Goal: Task Accomplishment & Management: Use online tool/utility

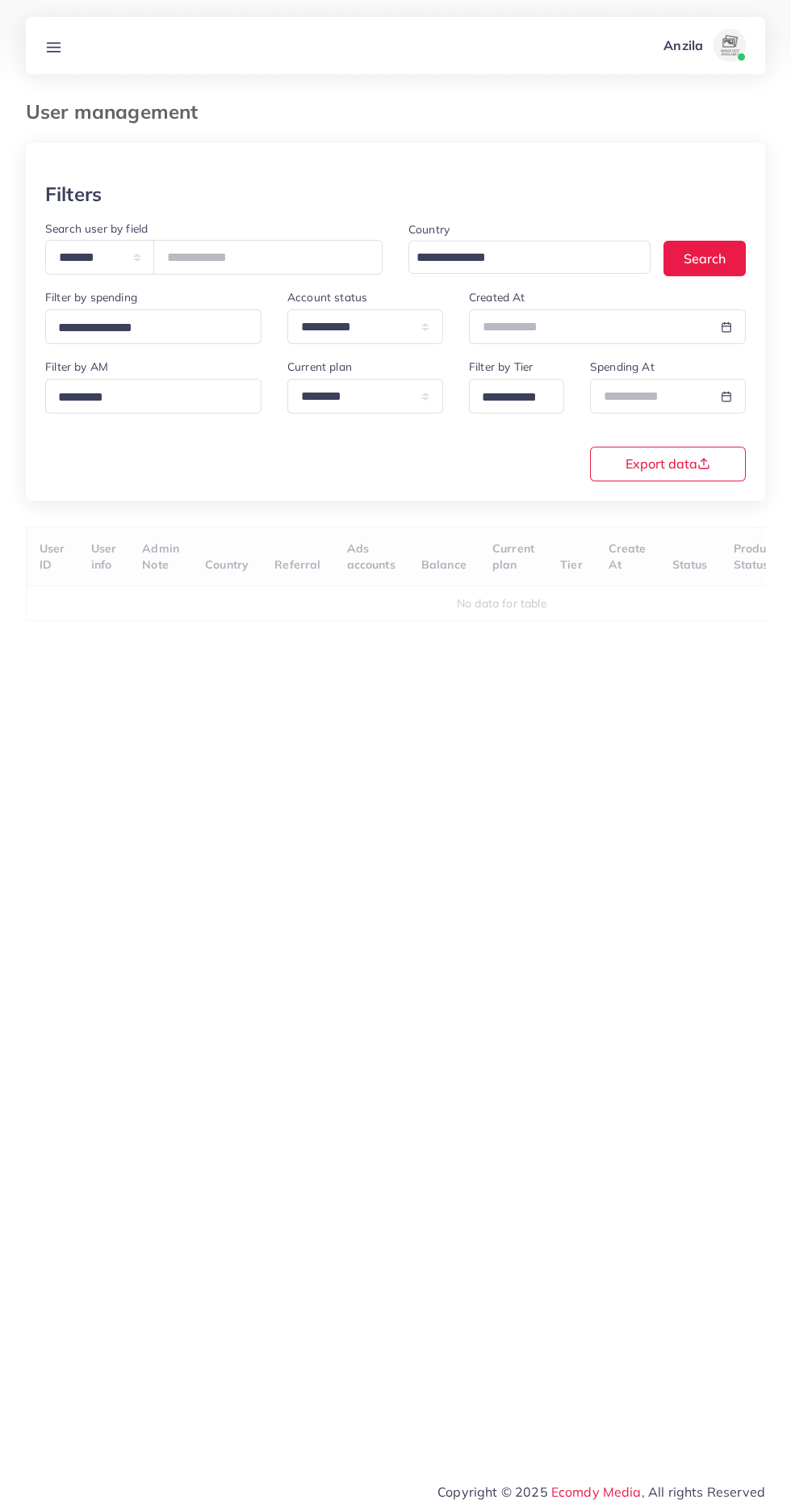
click at [66, 46] on link at bounding box center [54, 46] width 30 height 20
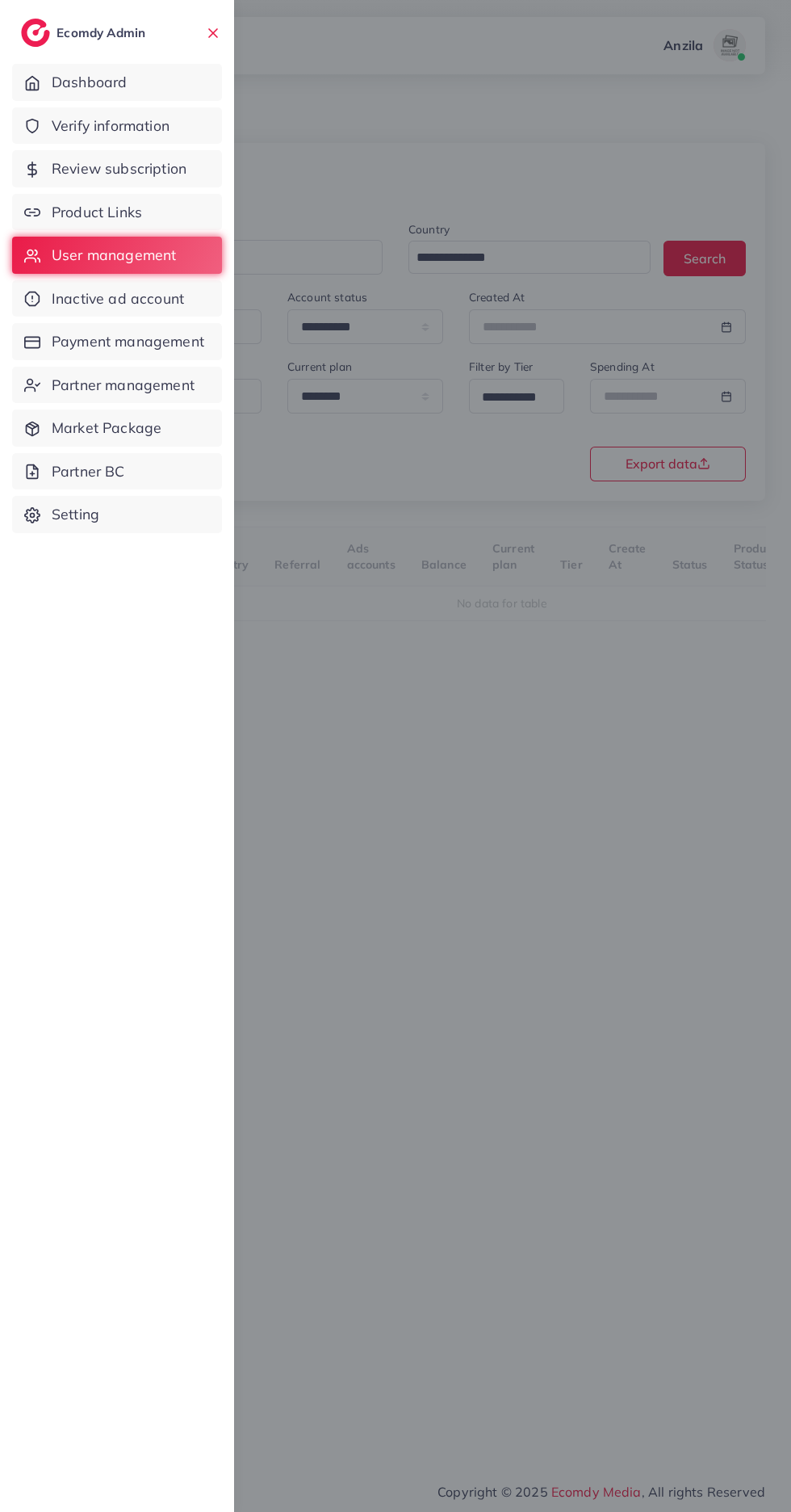
click at [151, 117] on span "Verify information" at bounding box center [110, 125] width 118 height 21
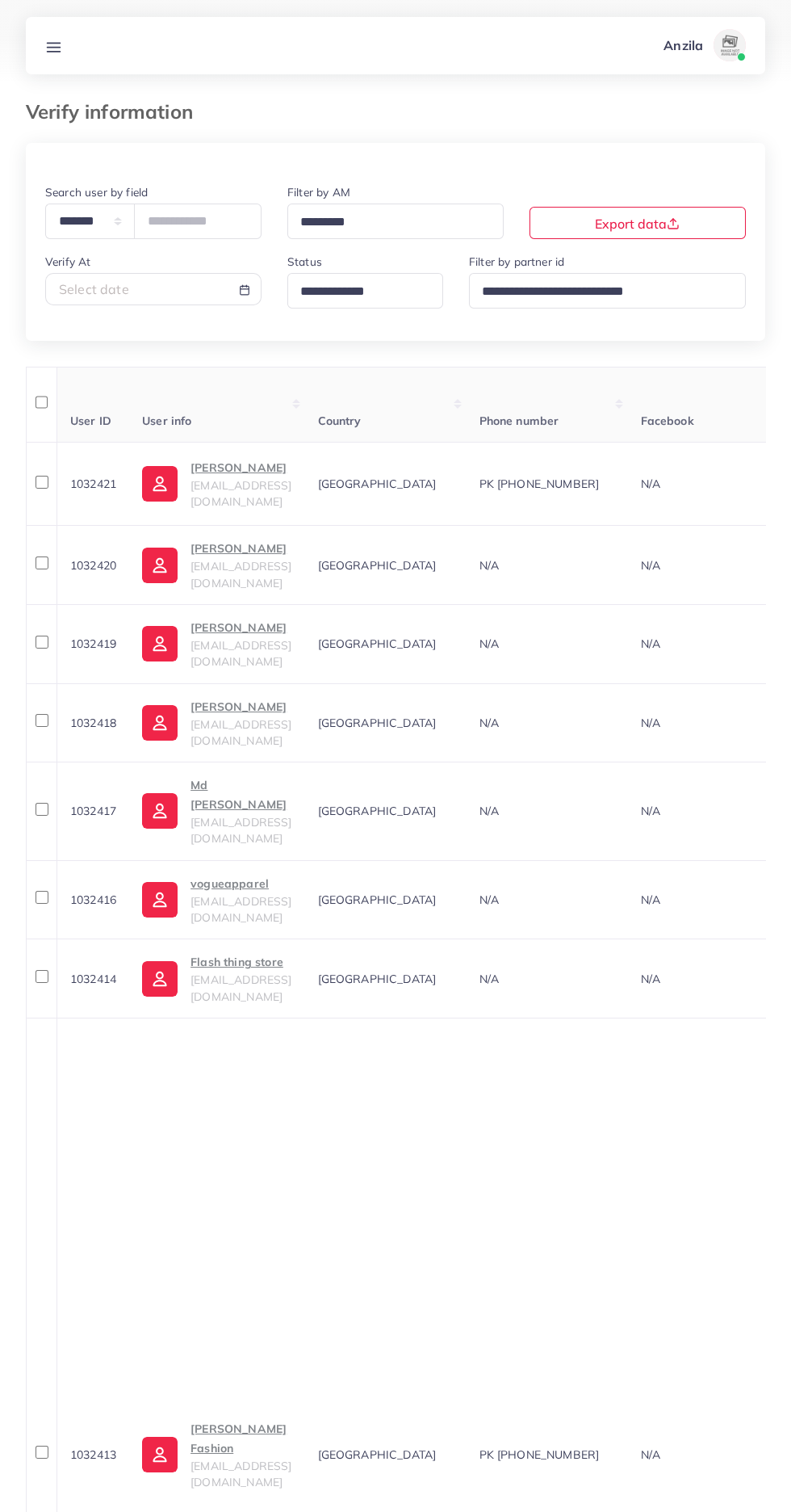
click at [398, 289] on input "Search for option" at bounding box center [357, 292] width 127 height 25
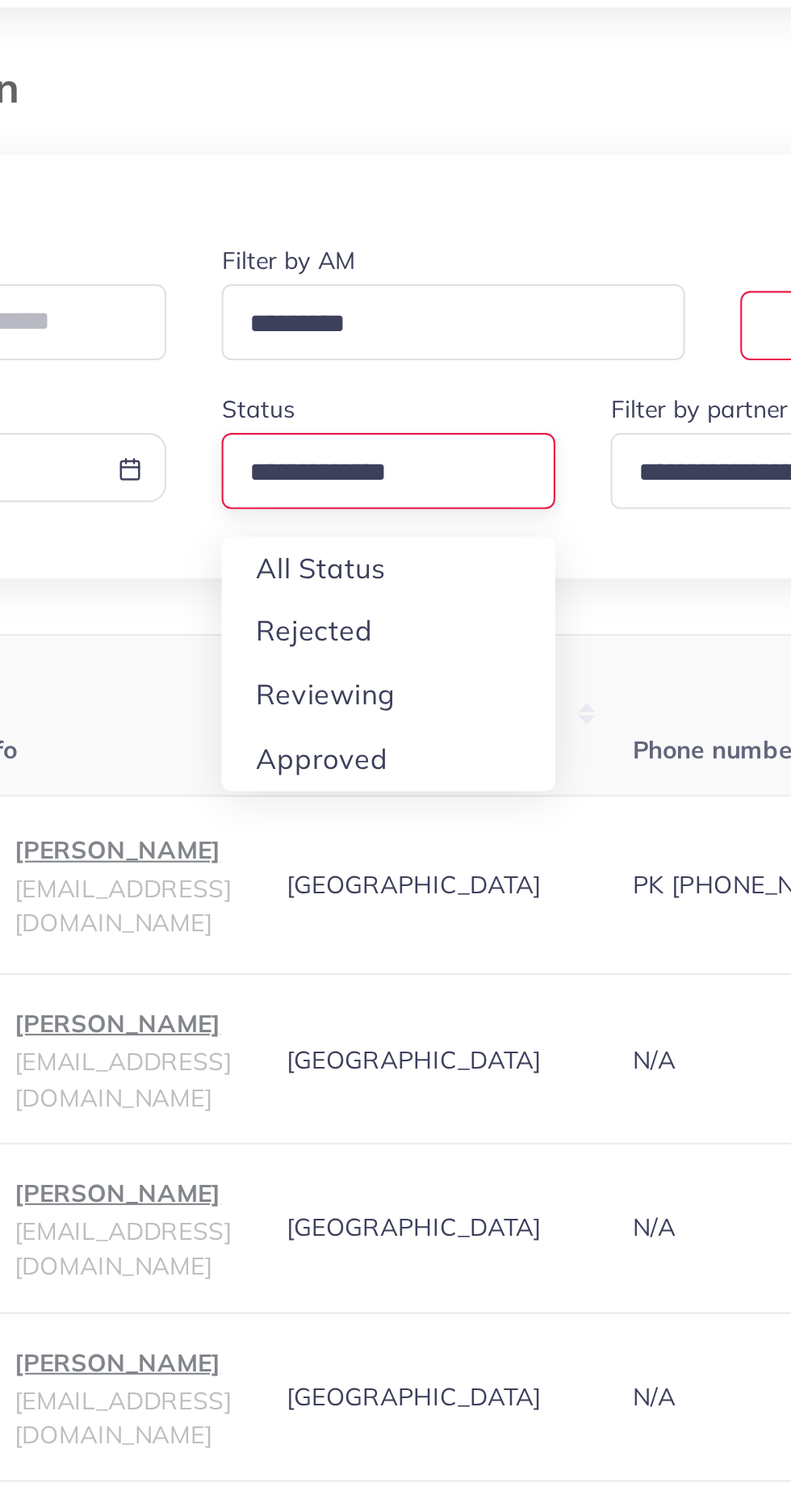
click at [366, 396] on div "**********" at bounding box center [396, 1122] width 740 height 1958
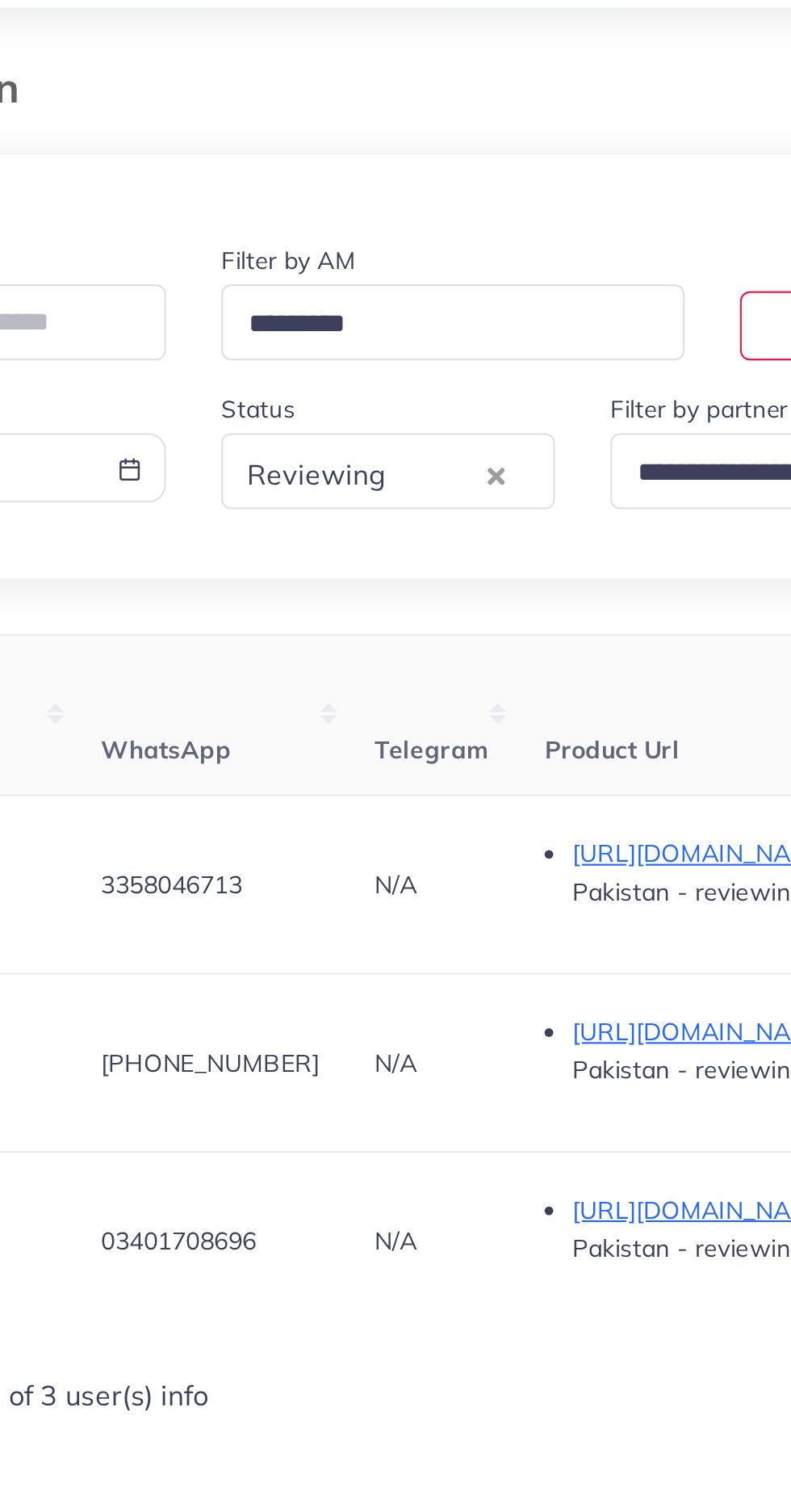
scroll to position [0, 693]
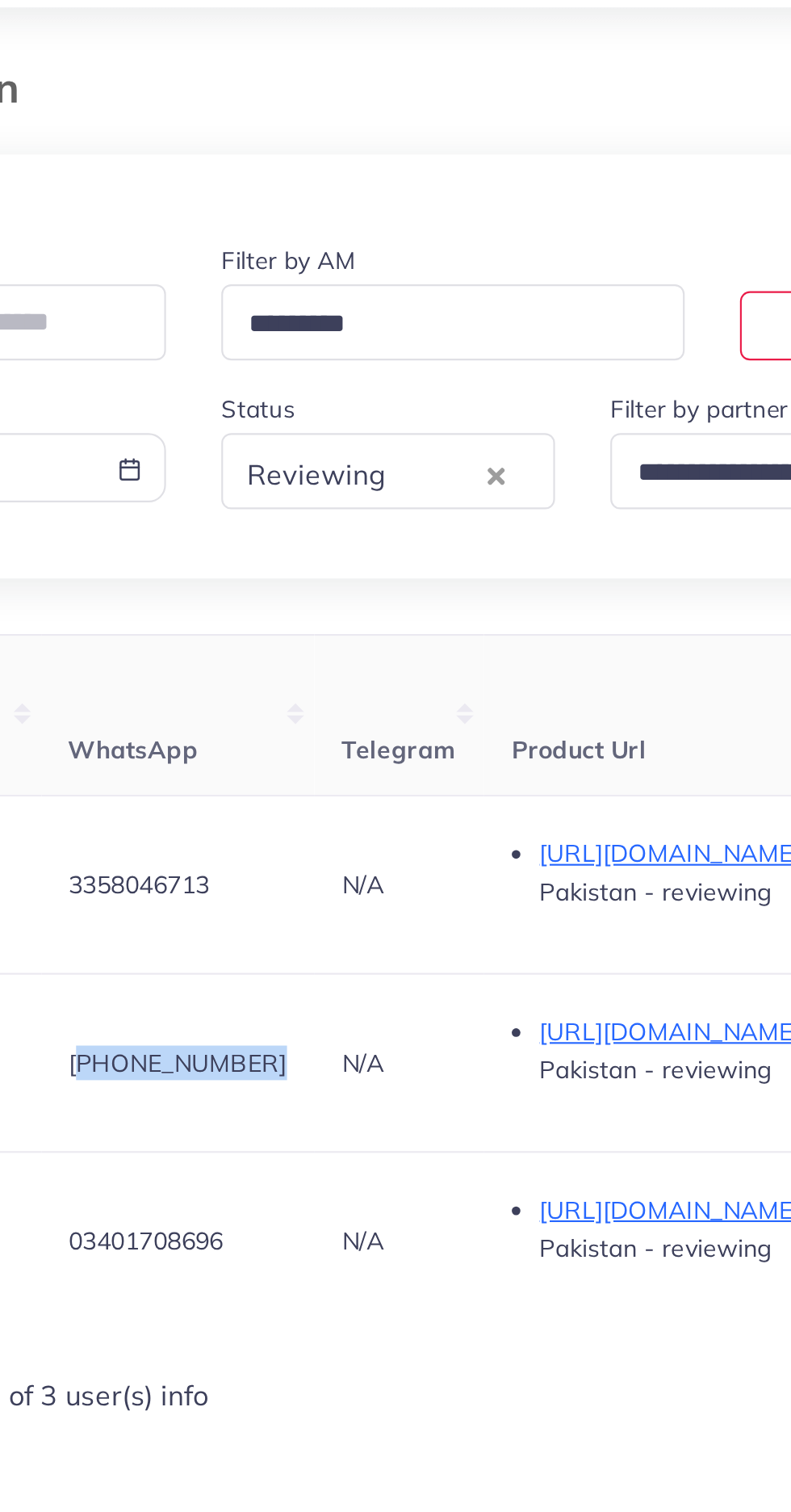
copy span "+923258654419"
copy span "03401708696"
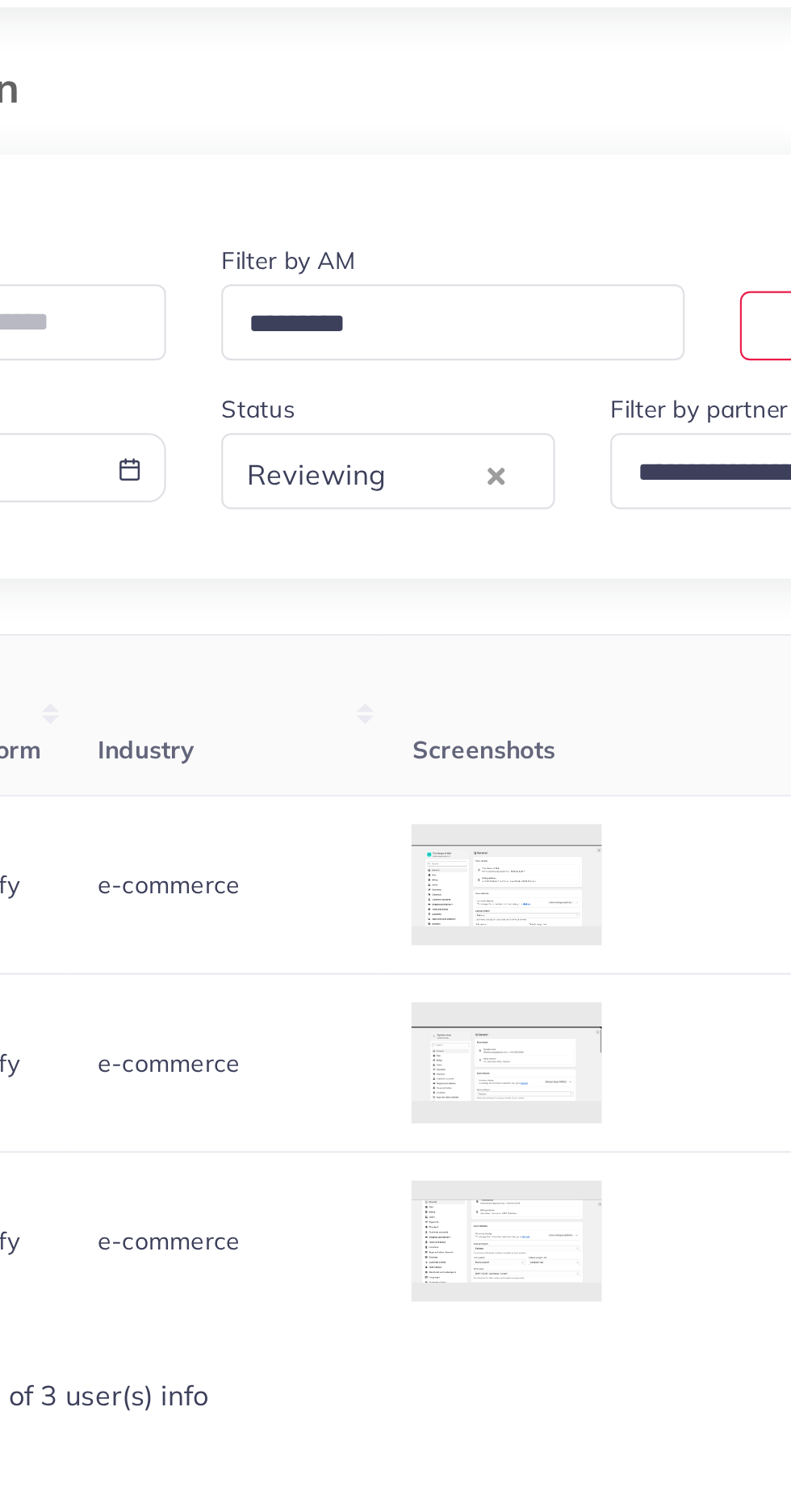
scroll to position [0, 1241]
click at [0, 0] on div at bounding box center [0, 0] width 0 height 0
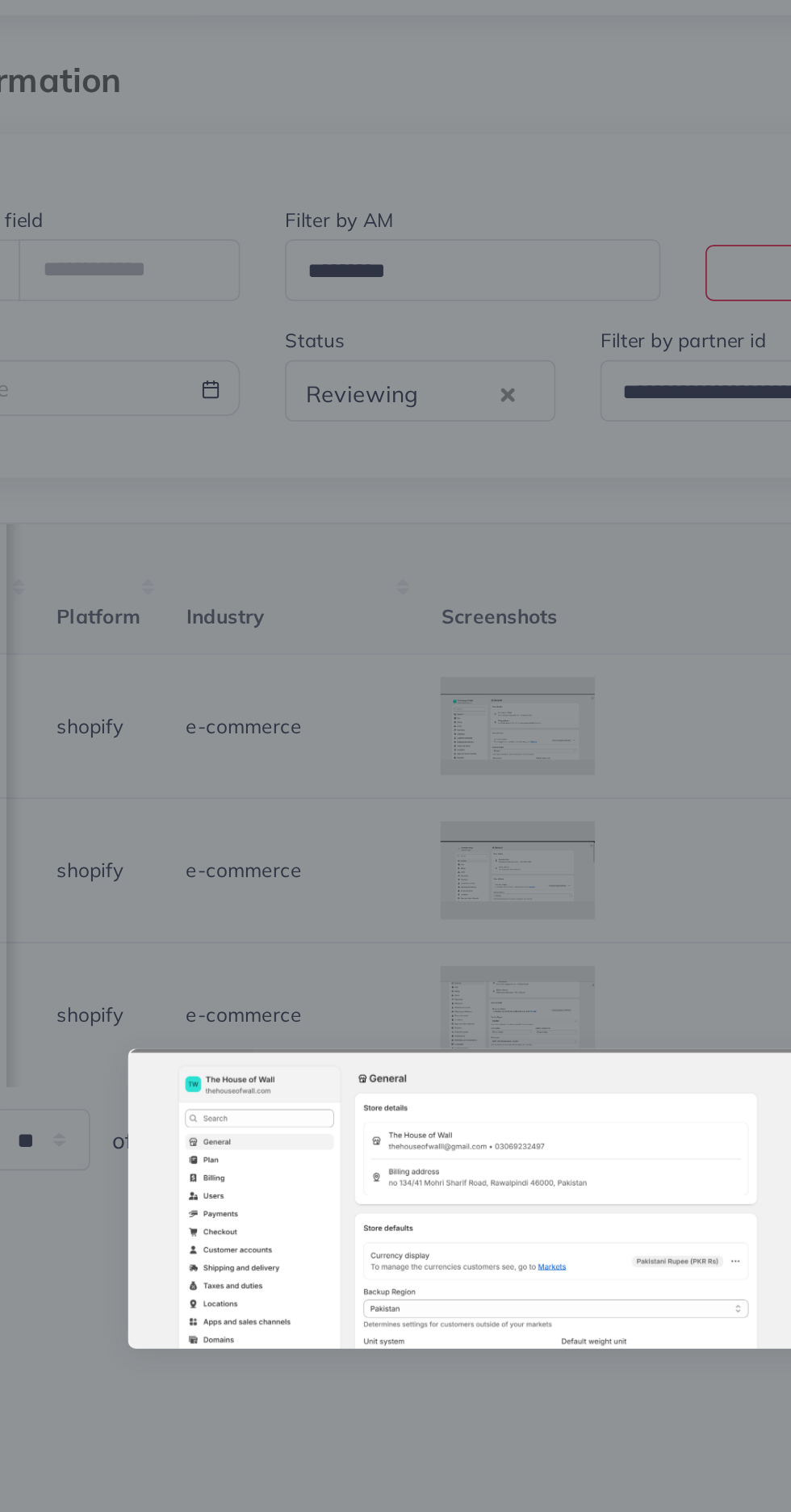
click at [387, 919] on div at bounding box center [396, 756] width 791 height 1512
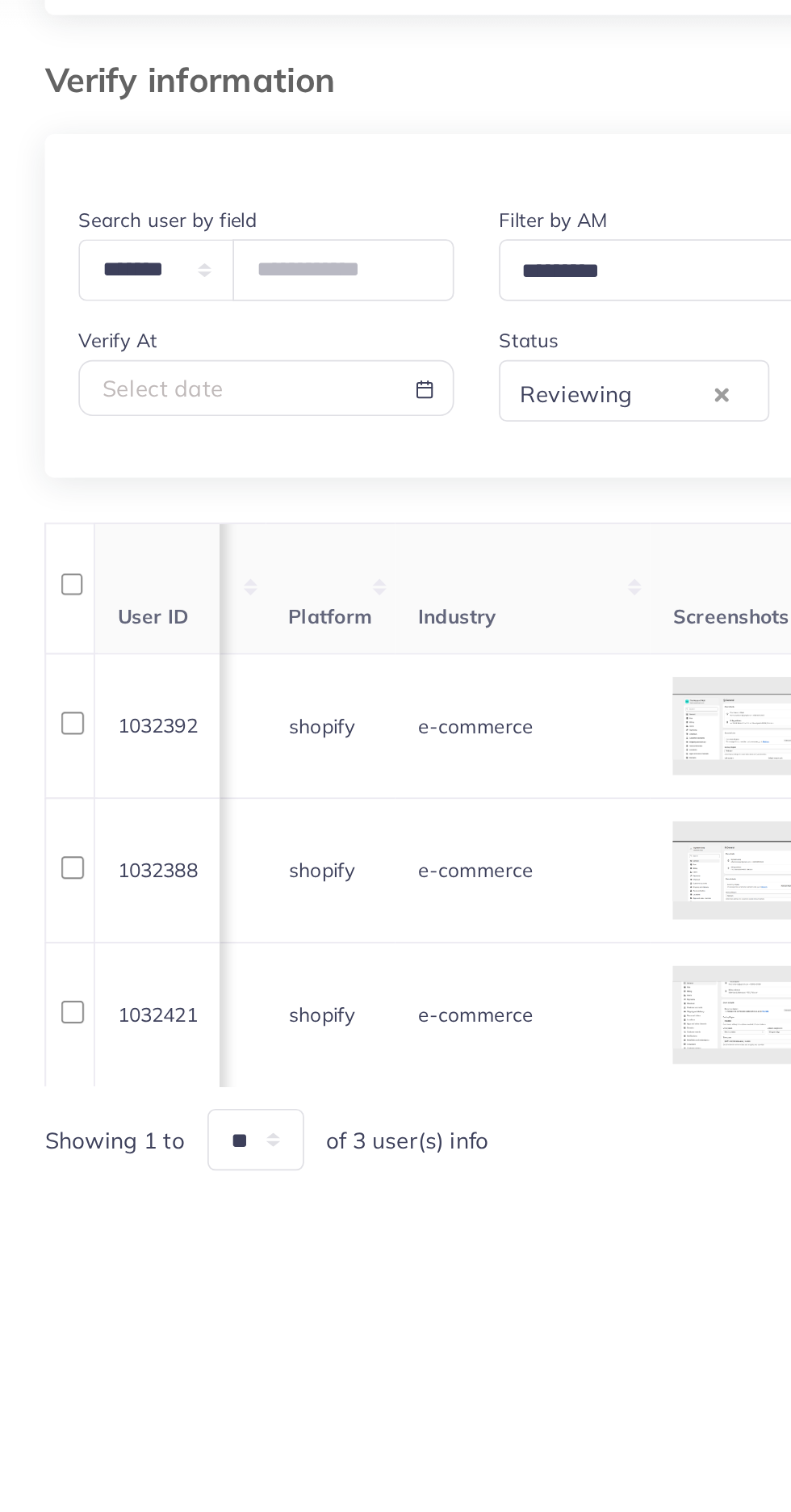
scroll to position [0, 1231]
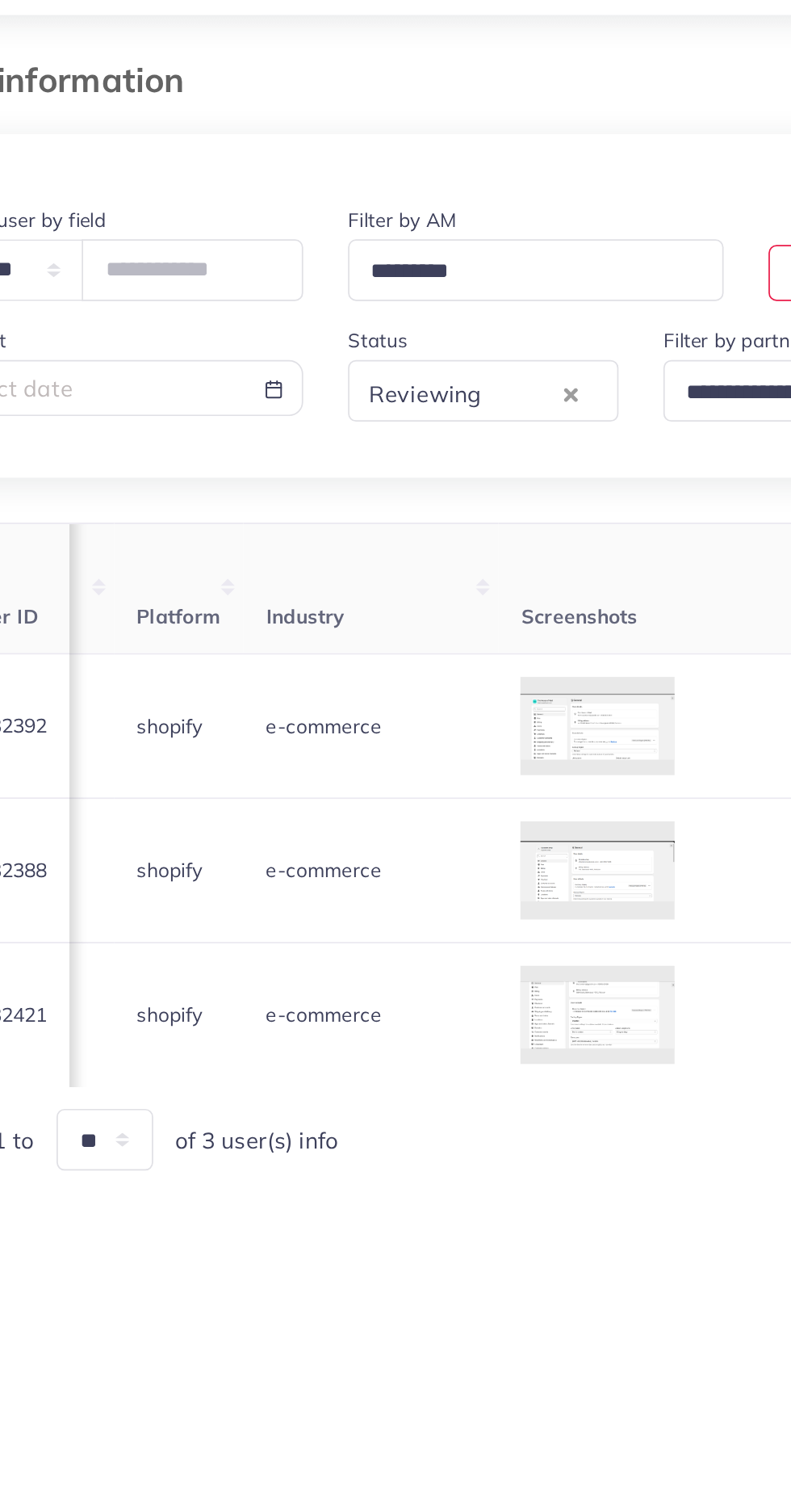
click at [0, 0] on div at bounding box center [0, 0] width 0 height 0
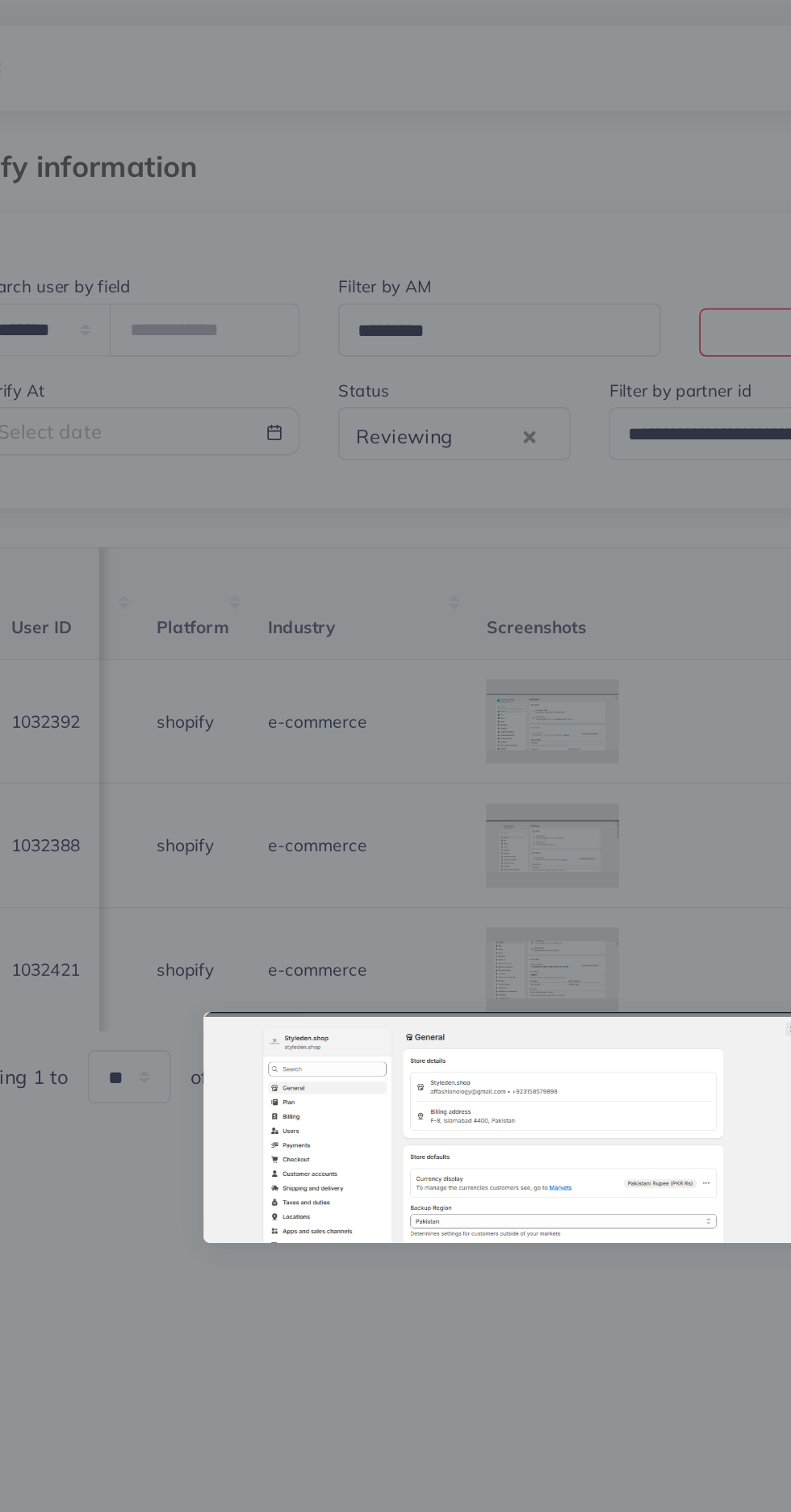
click at [358, 950] on div at bounding box center [396, 756] width 791 height 1512
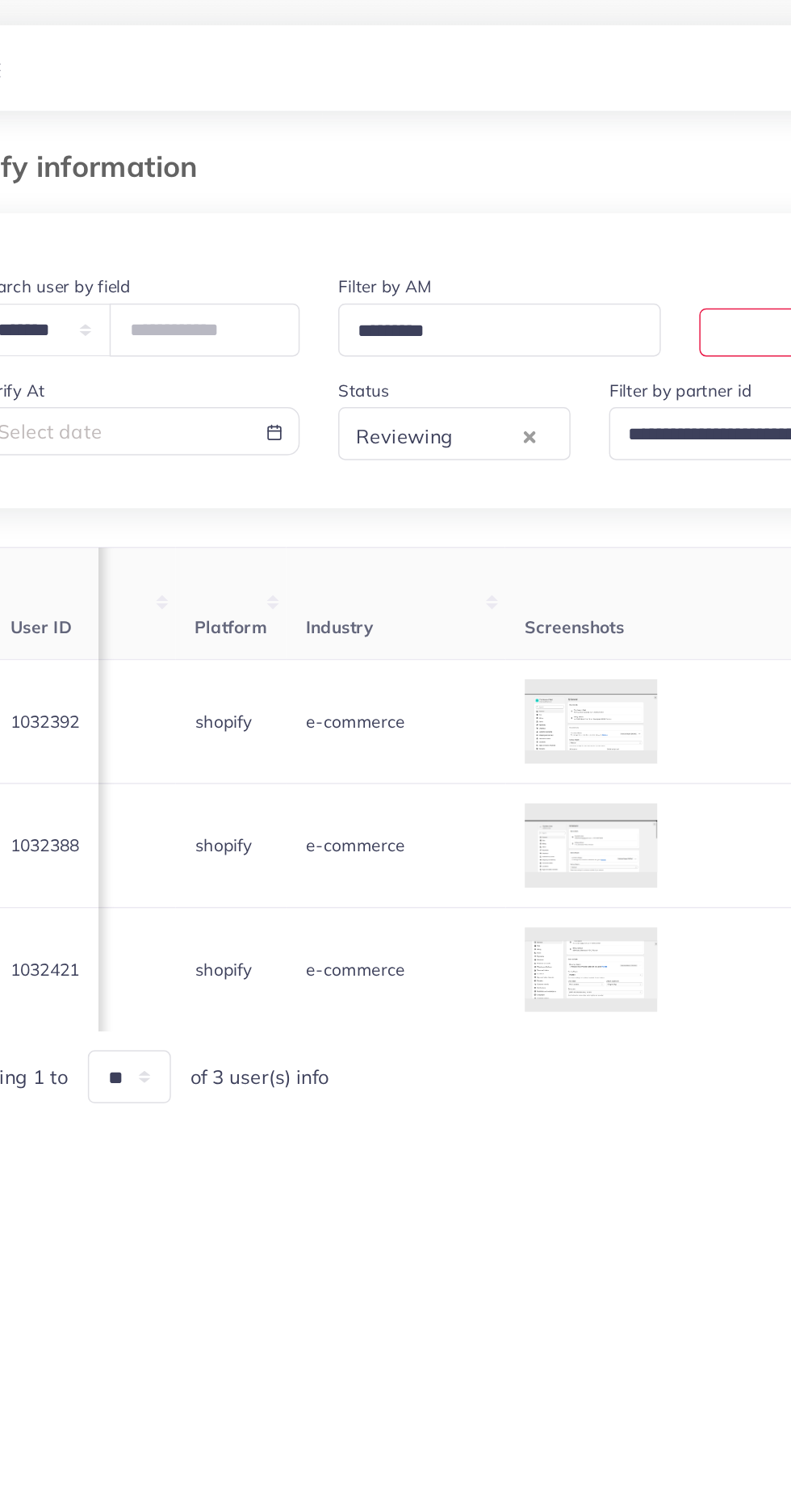
scroll to position [0, 1226]
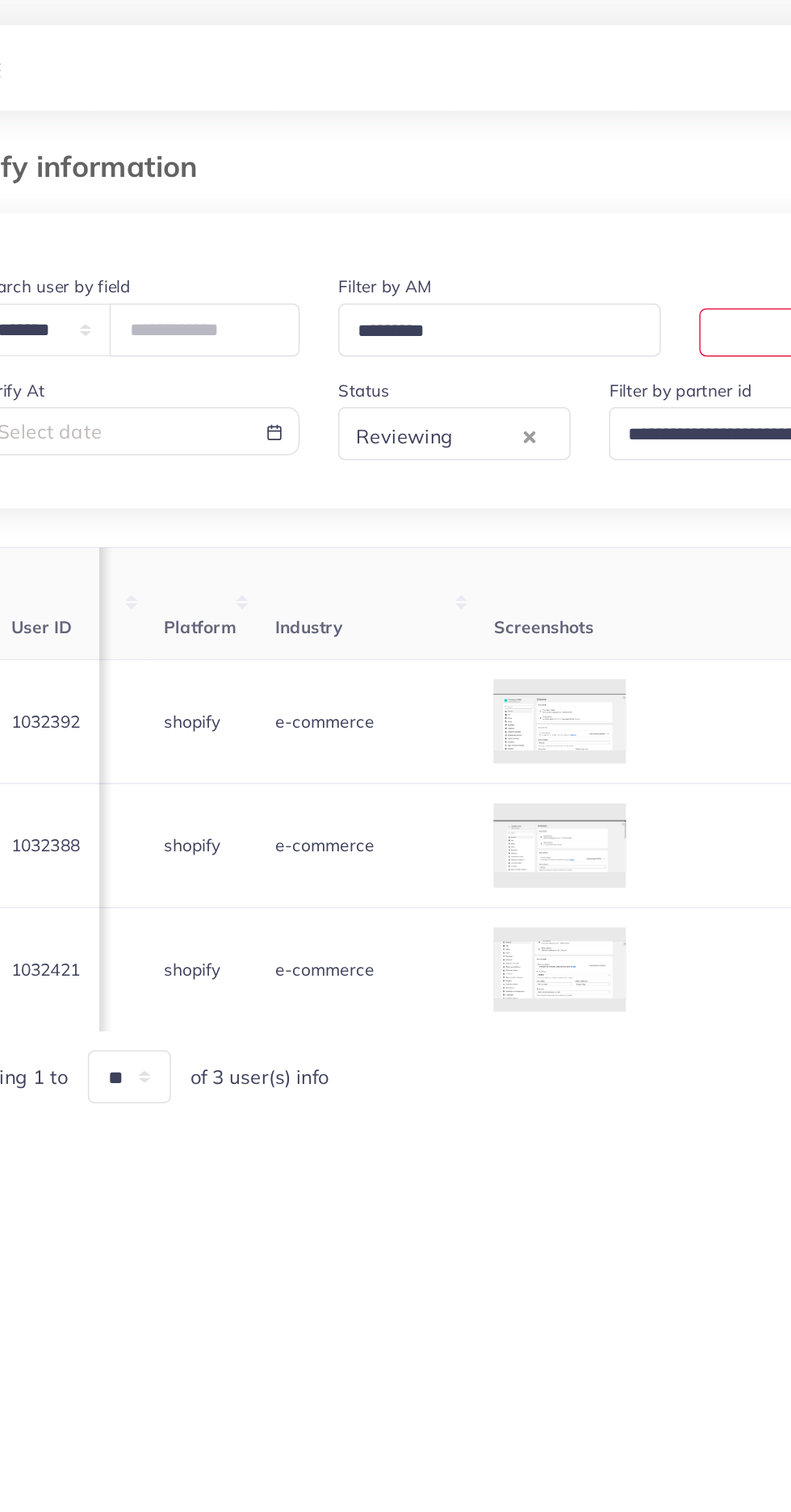
click at [0, 0] on div at bounding box center [0, 0] width 0 height 0
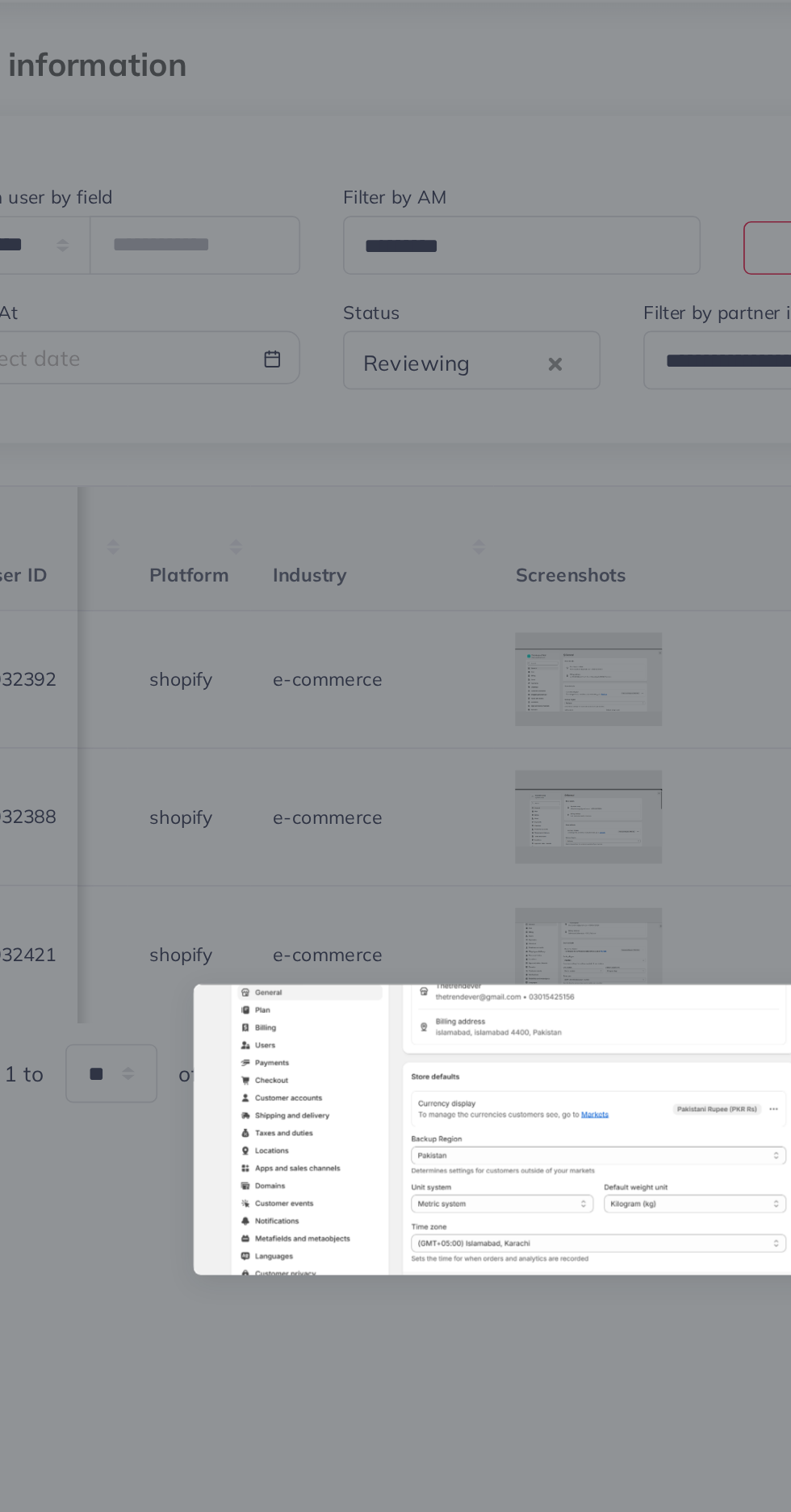
click at [346, 939] on div at bounding box center [396, 756] width 791 height 1512
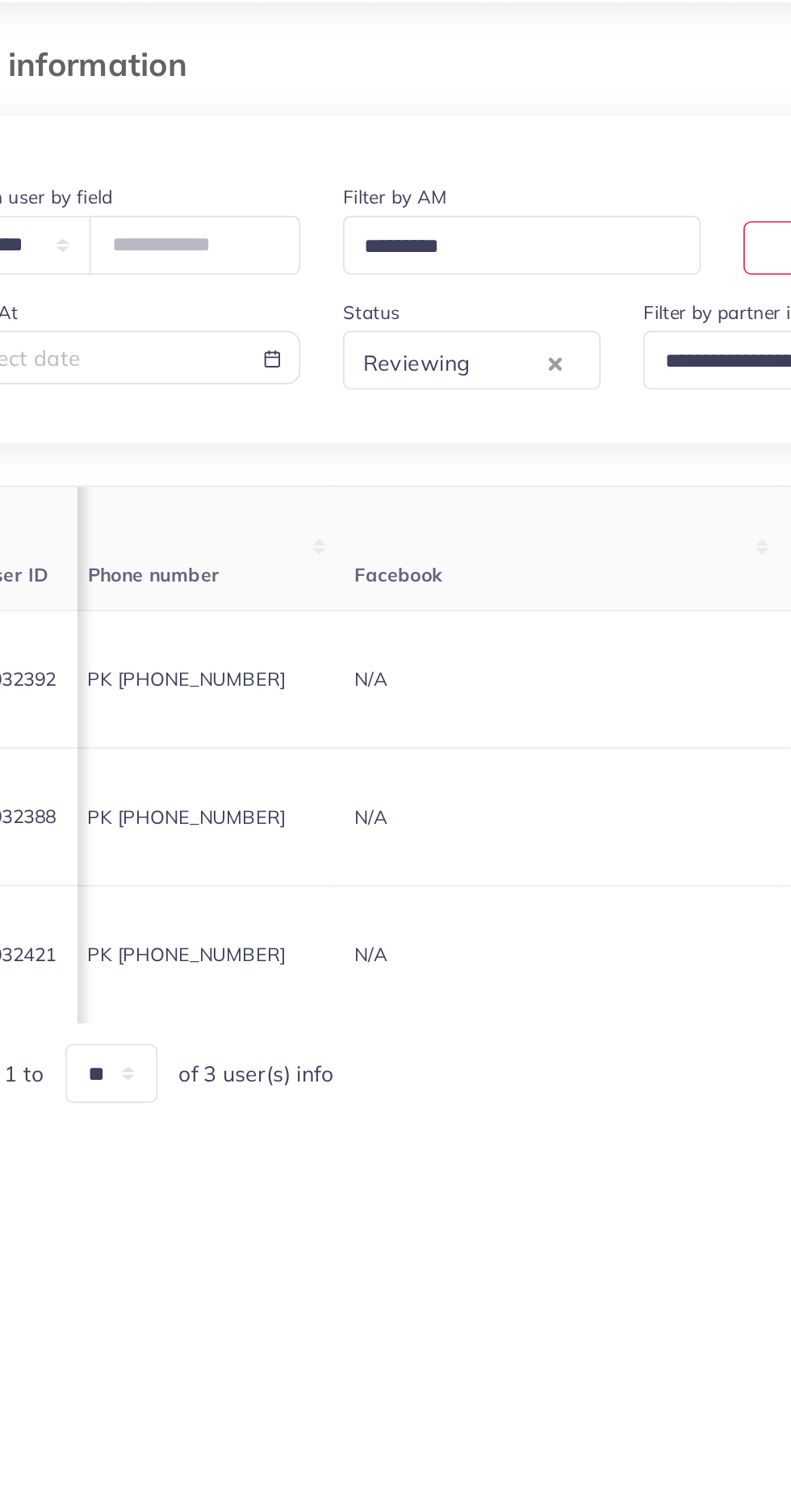
scroll to position [0, 0]
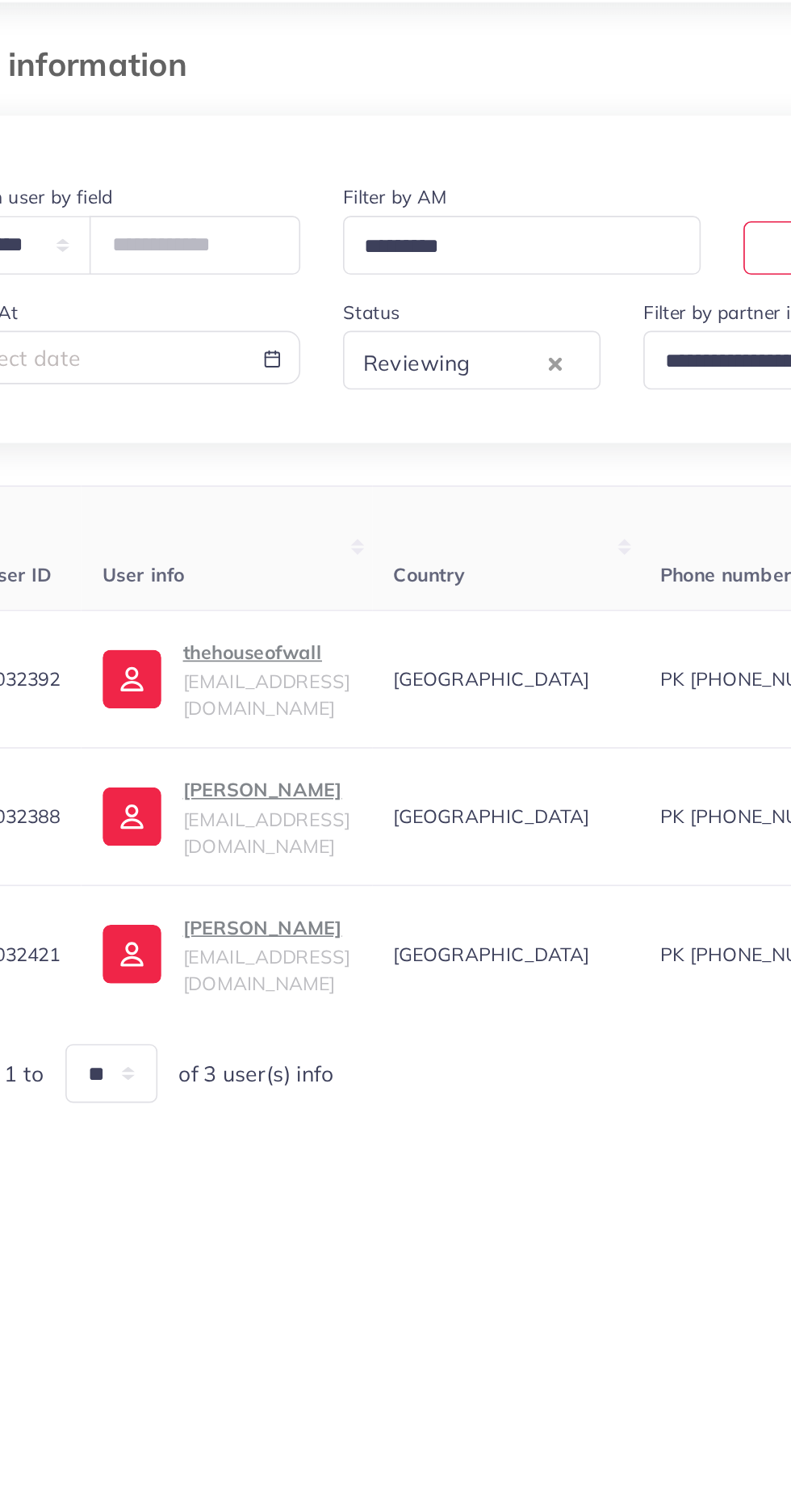
click at [235, 477] on p "thehouseofwall" at bounding box center [240, 467] width 101 height 20
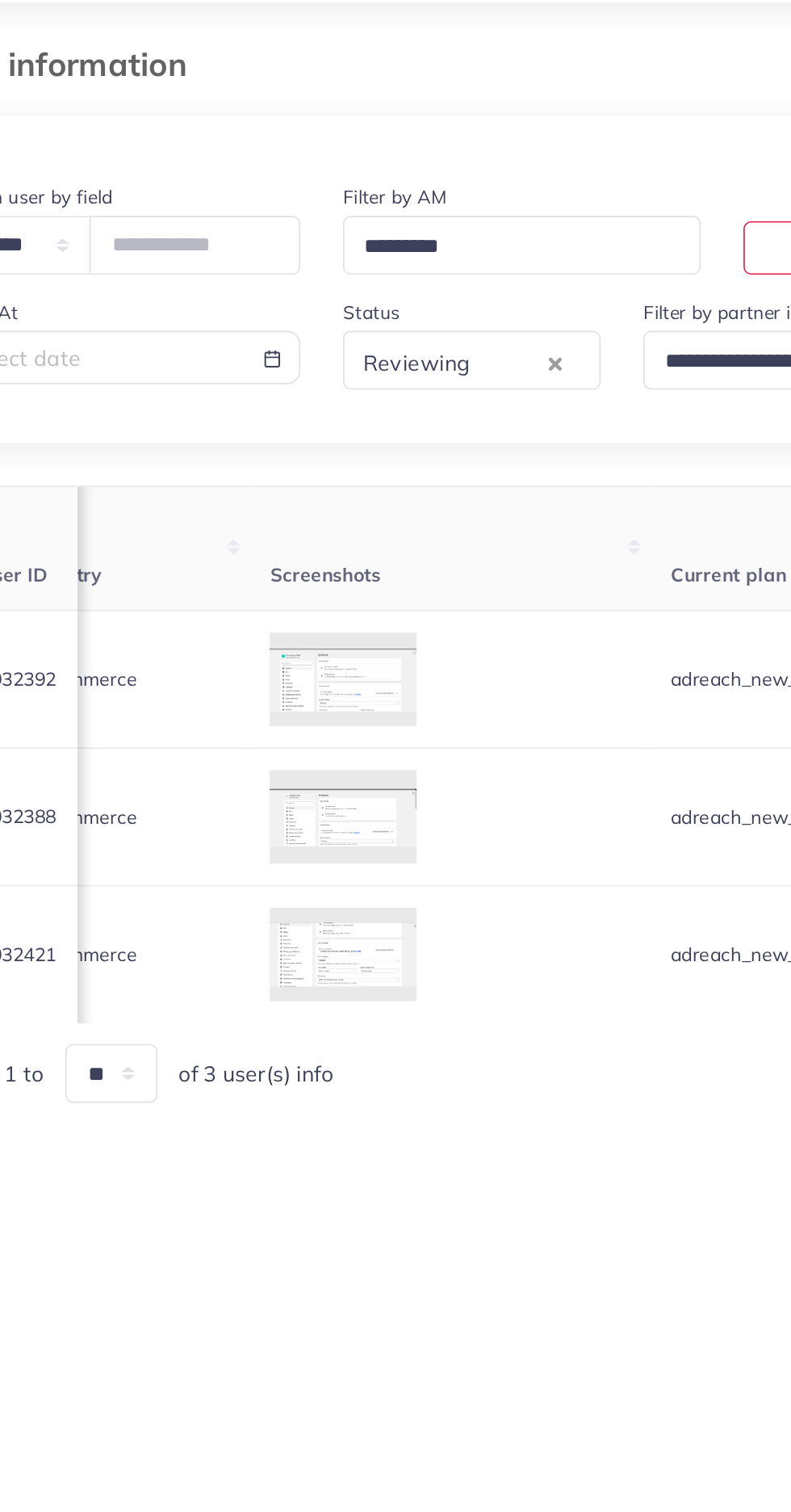
scroll to position [0, 1895]
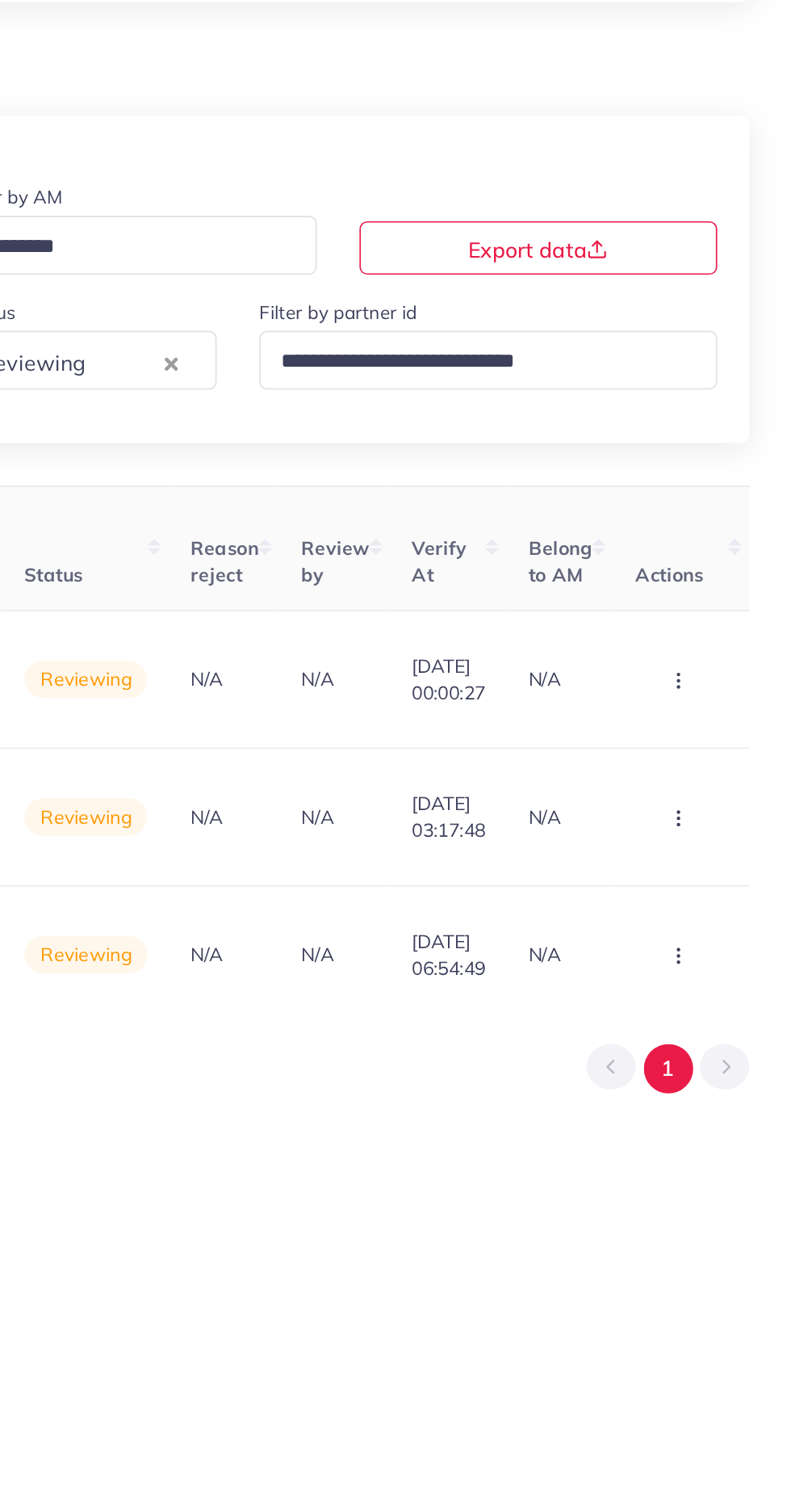
click at [722, 486] on circle "button" at bounding box center [722, 485] width 1 height 1
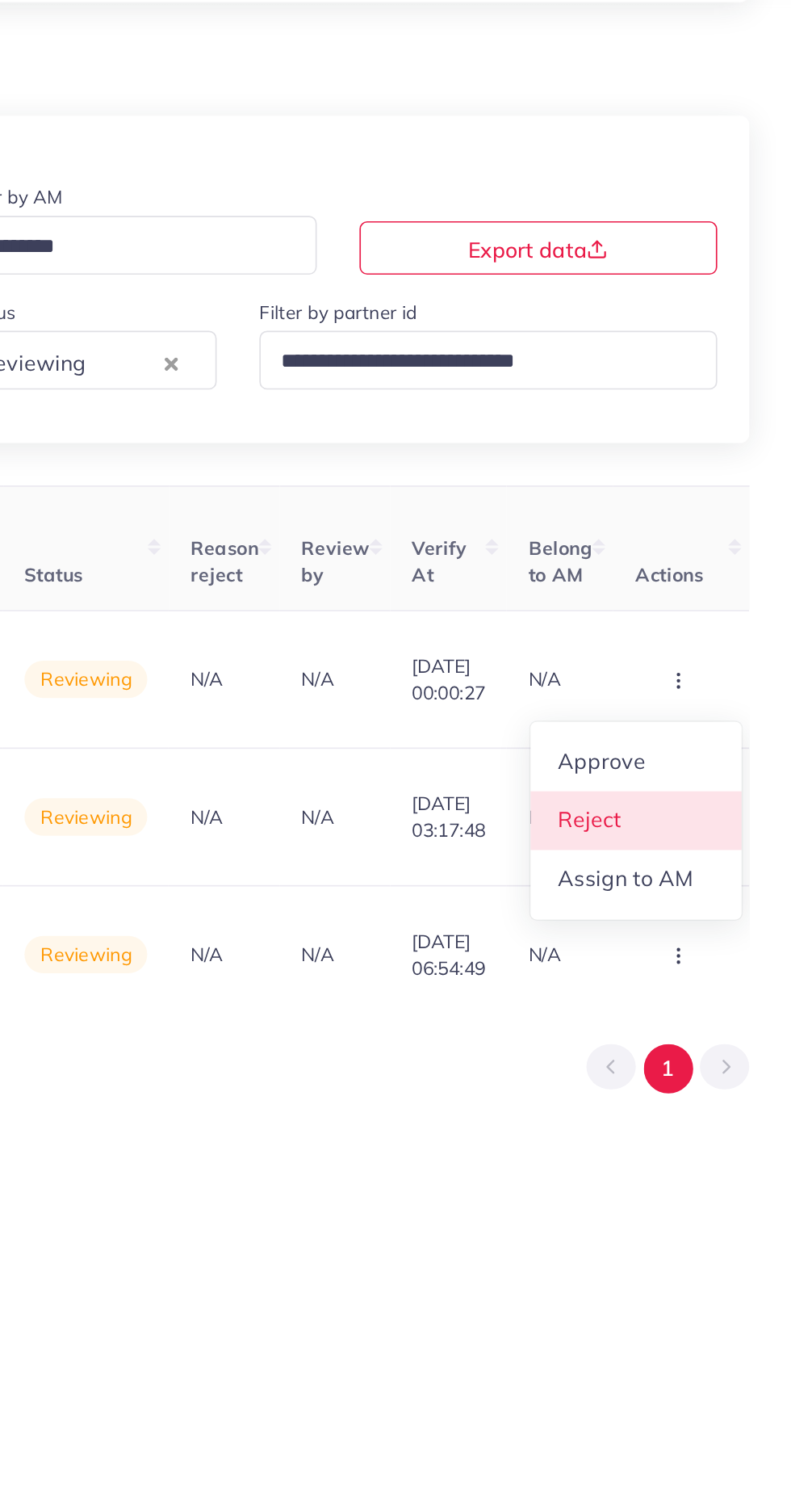
click at [702, 573] on link "Reject" at bounding box center [696, 569] width 127 height 35
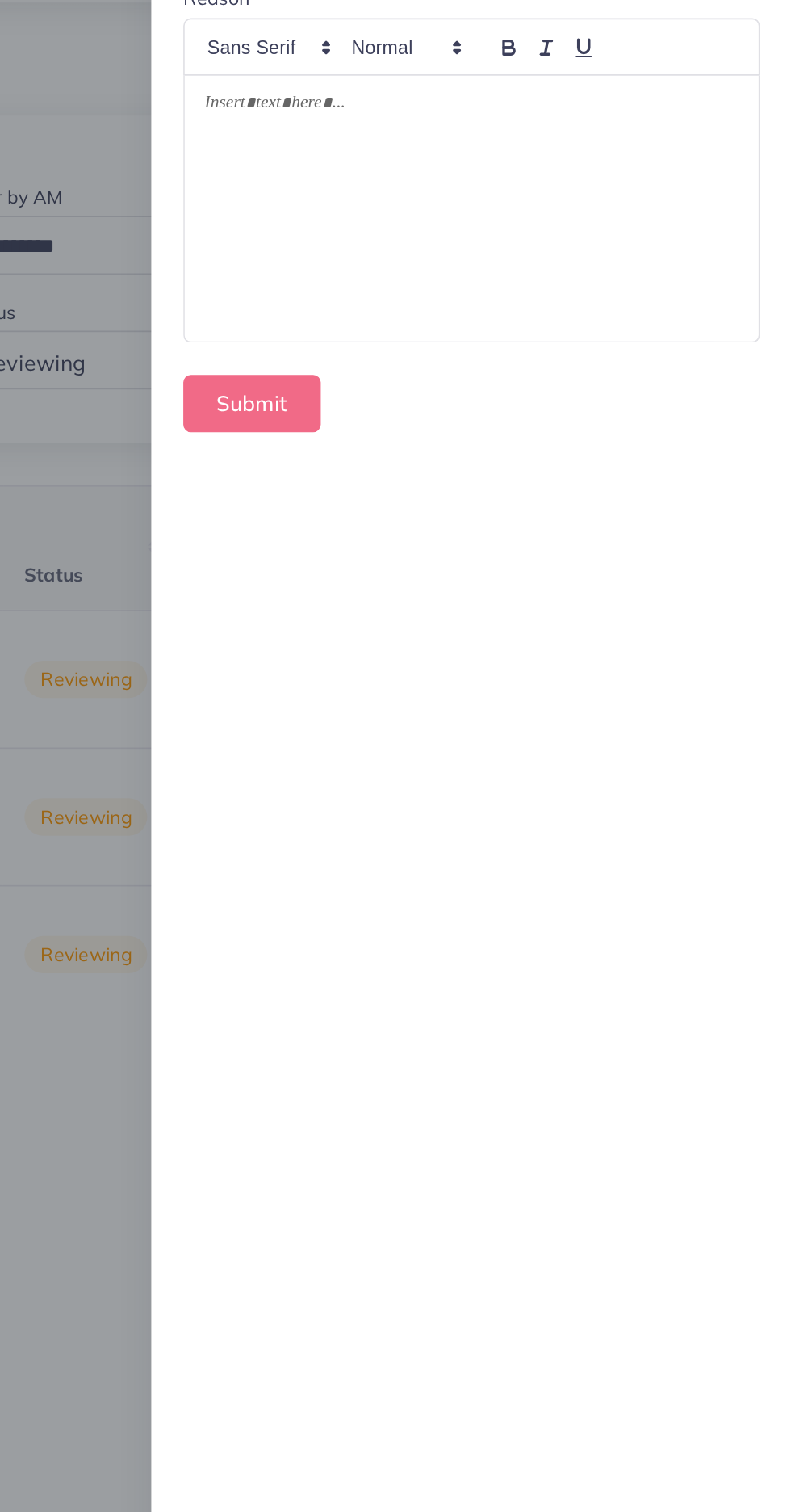
click at [697, 207] on div at bounding box center [598, 199] width 347 height 161
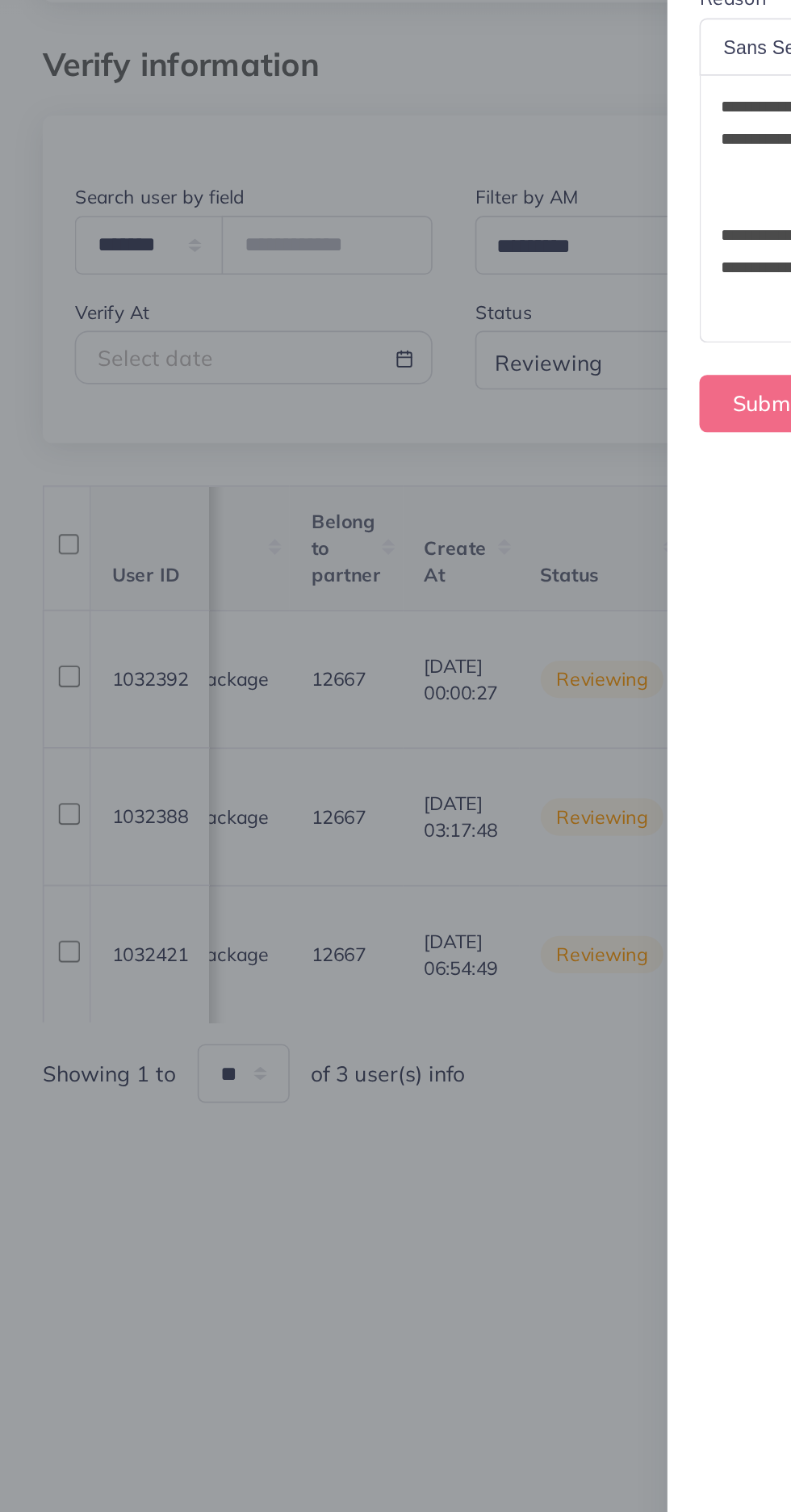
scroll to position [0, 0]
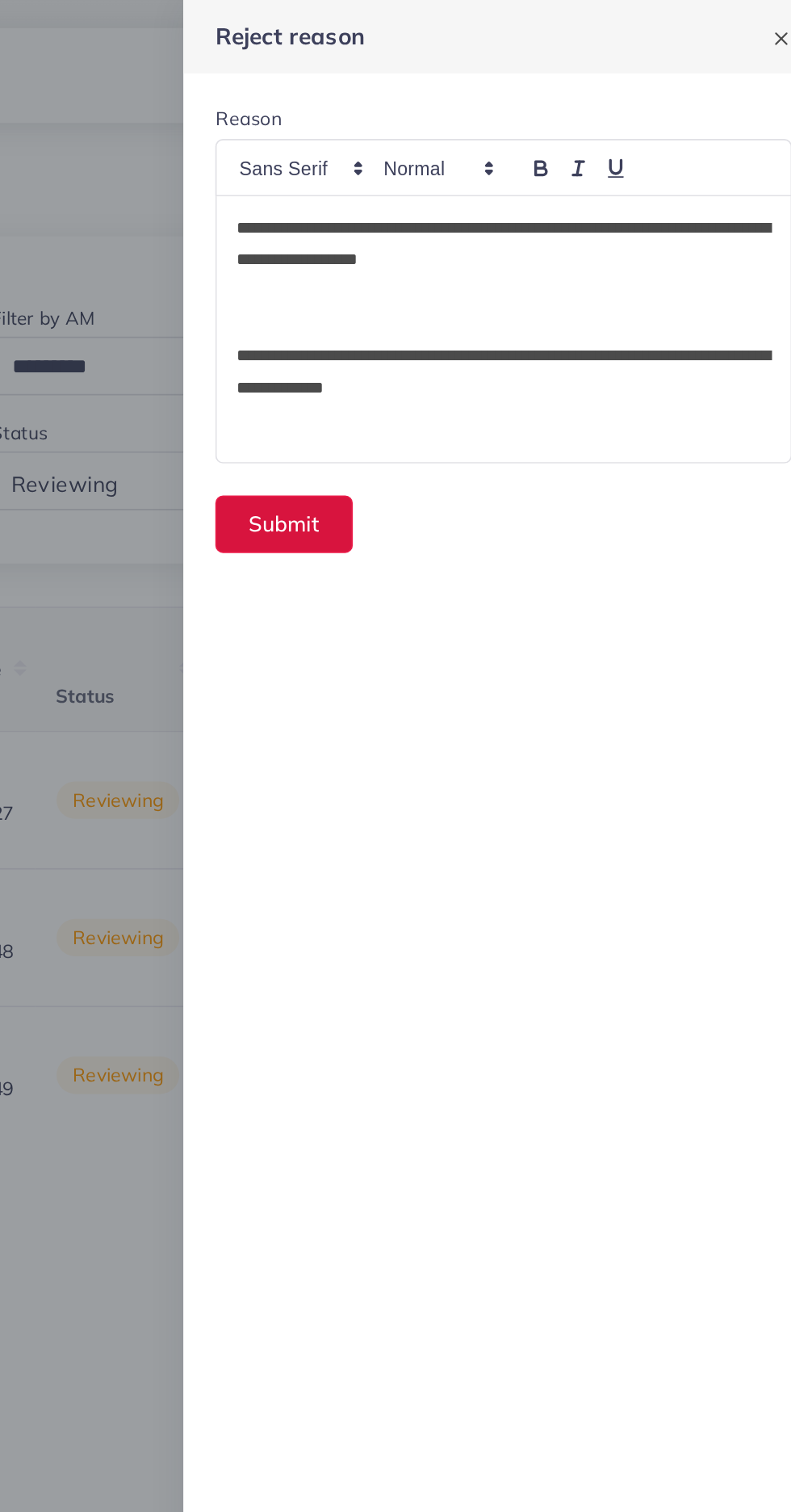
click at [455, 319] on button "Submit" at bounding box center [465, 317] width 84 height 34
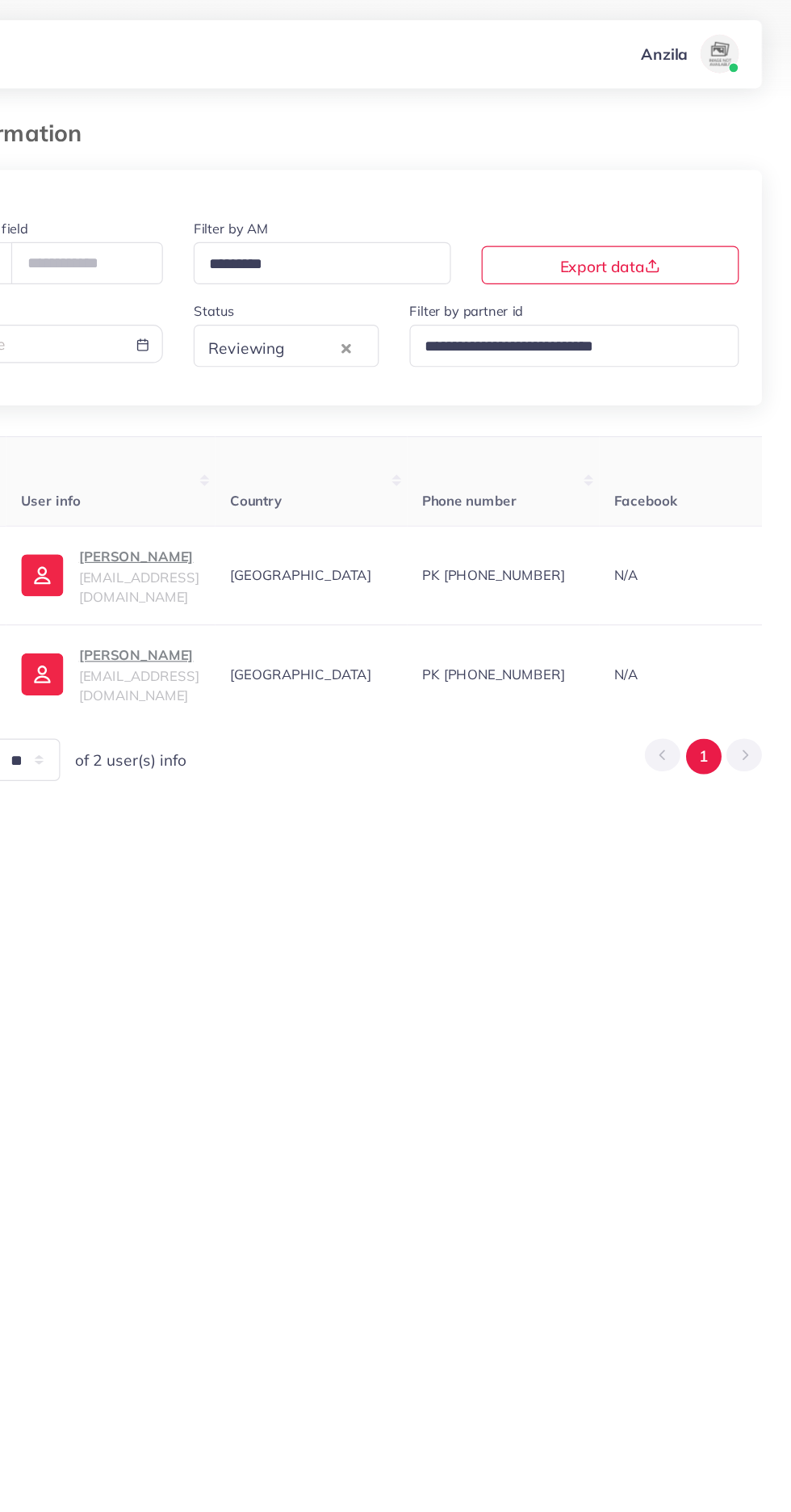
click at [229, 470] on p "Sohail Akbar" at bounding box center [240, 467] width 101 height 20
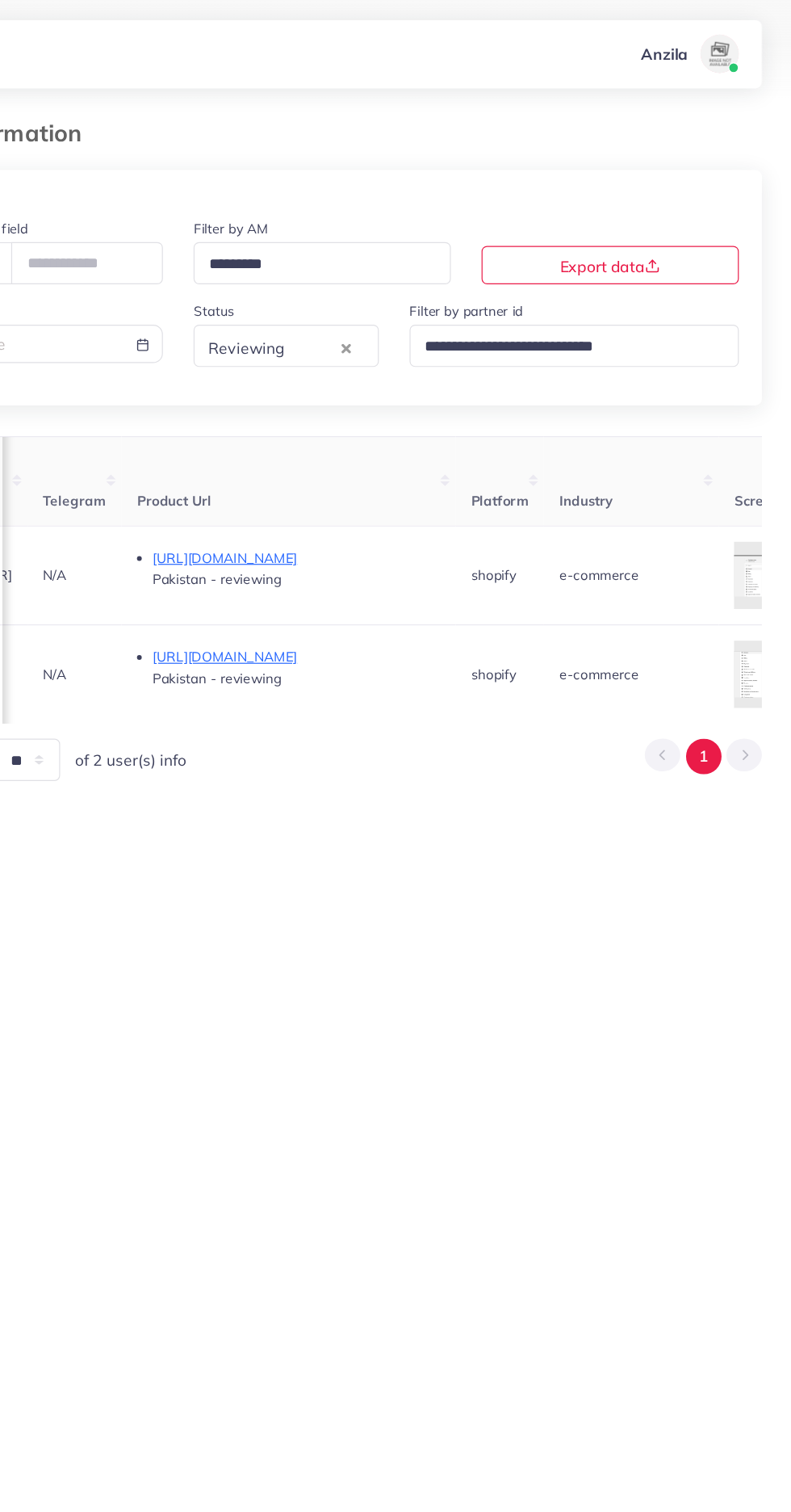
scroll to position [0, 1893]
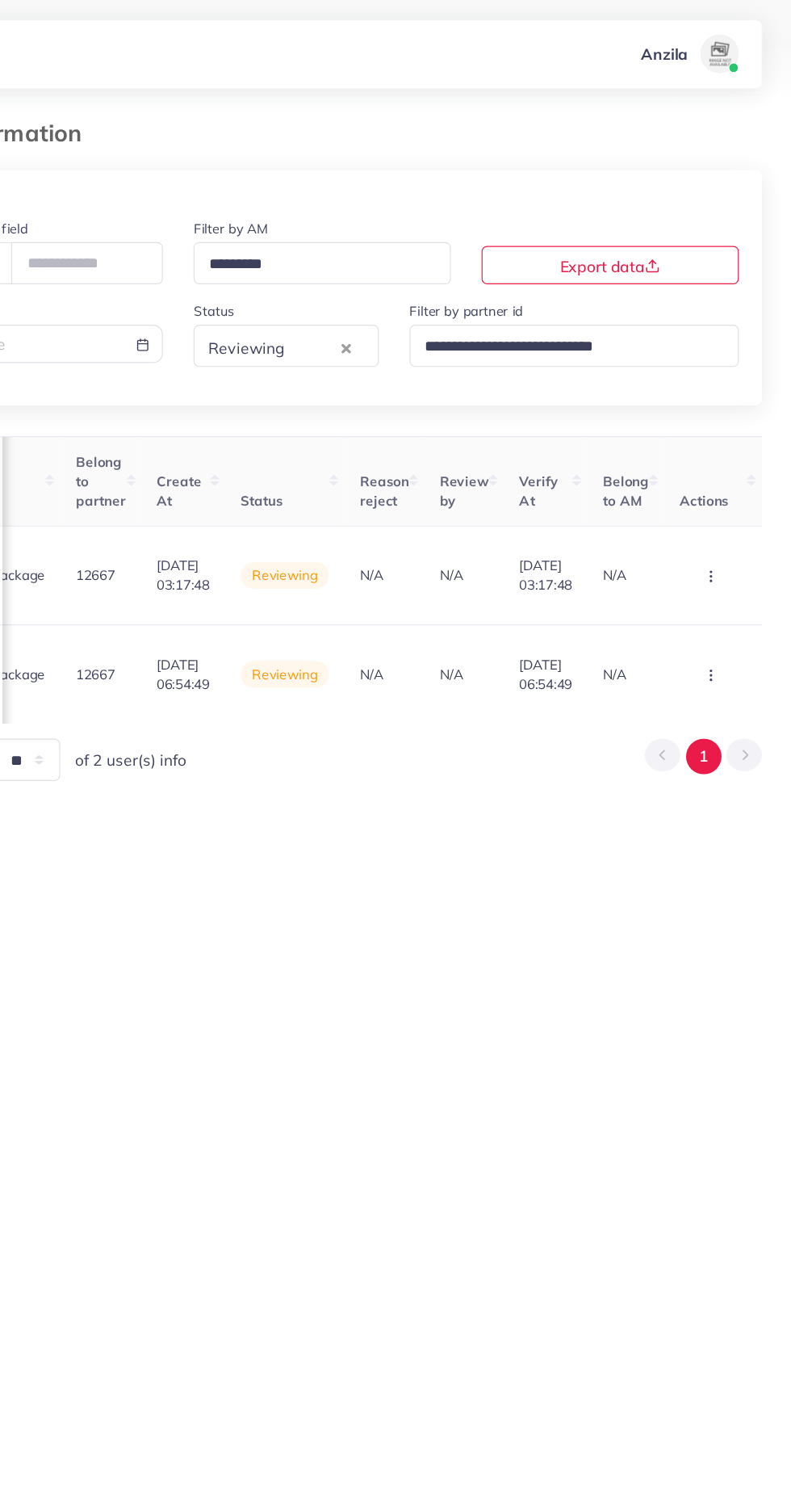
click at [722, 486] on circle "button" at bounding box center [722, 485] width 1 height 1
click at [698, 436] on link "Reject" at bounding box center [696, 431] width 127 height 35
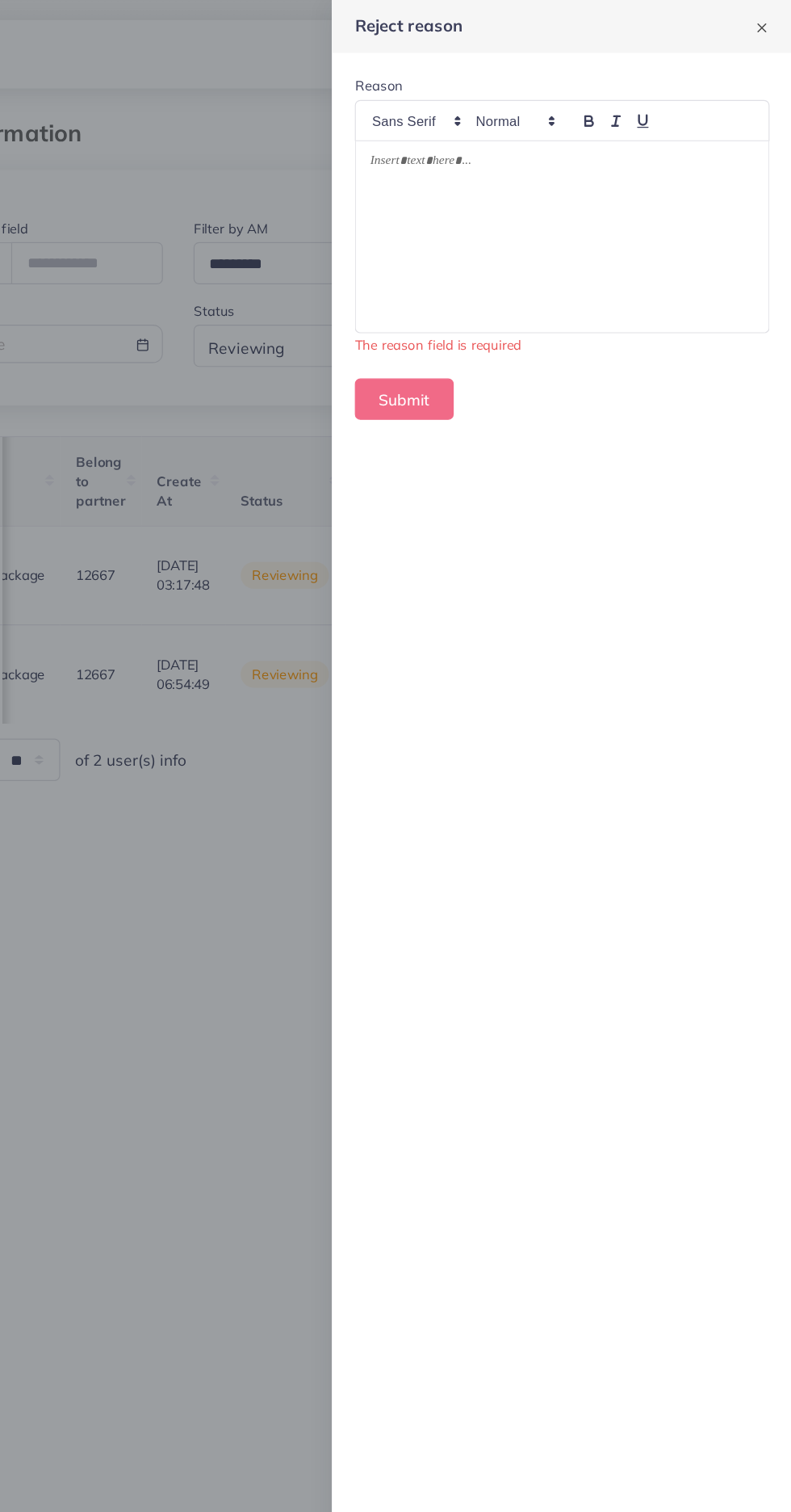
click at [537, 208] on div at bounding box center [598, 199] width 347 height 161
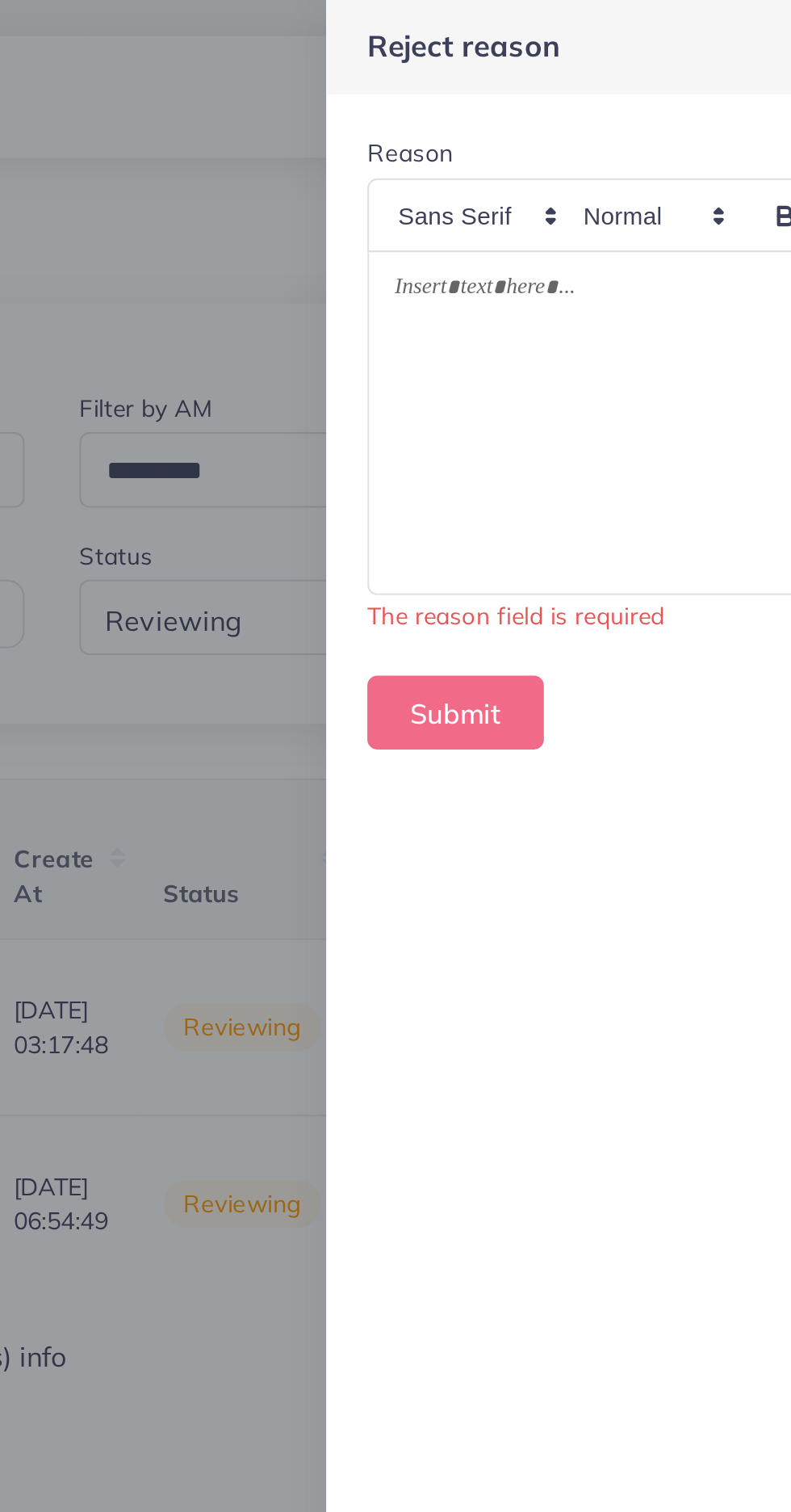
scroll to position [0, 0]
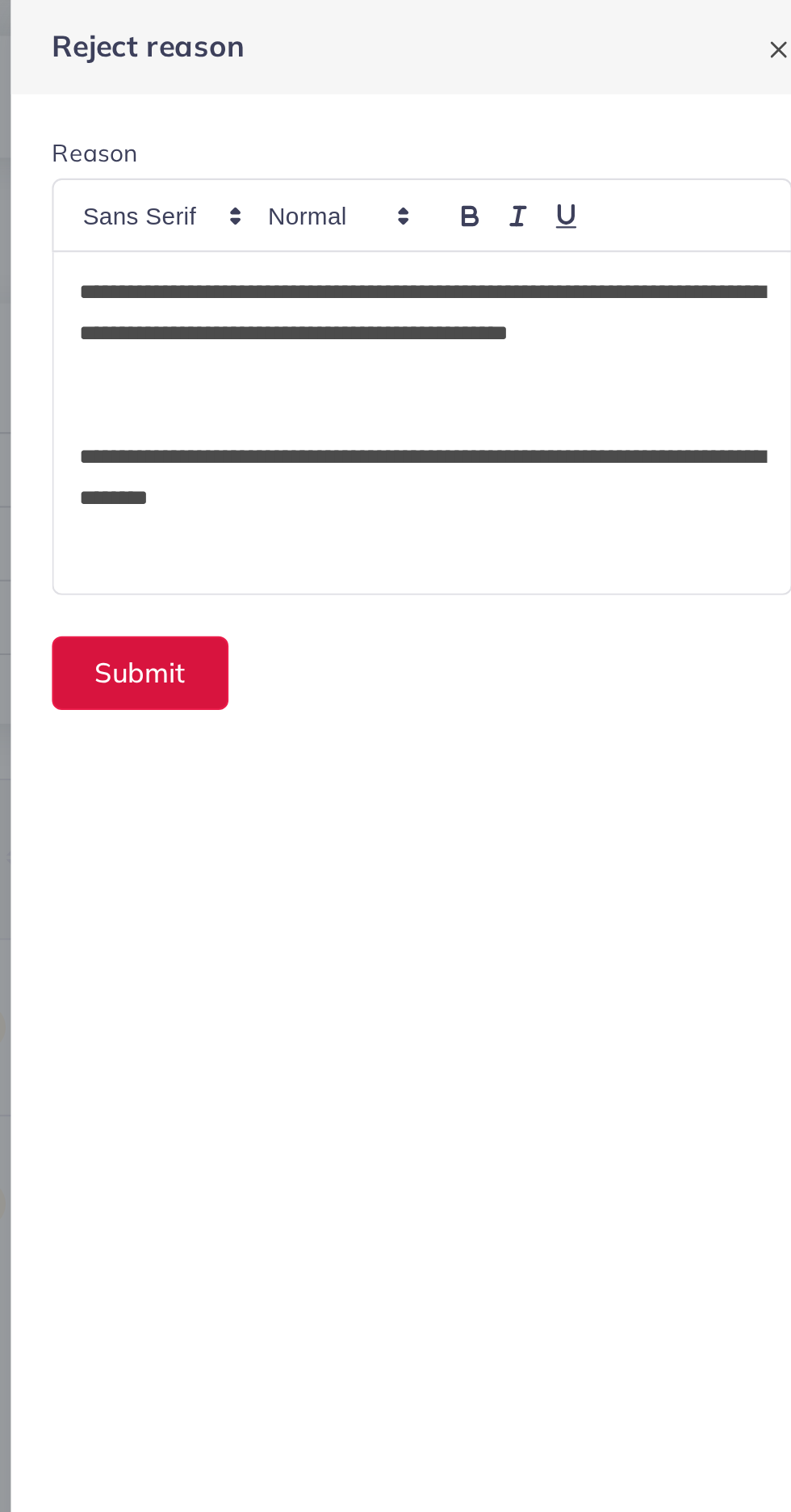
click at [481, 316] on button "Submit" at bounding box center [465, 317] width 84 height 34
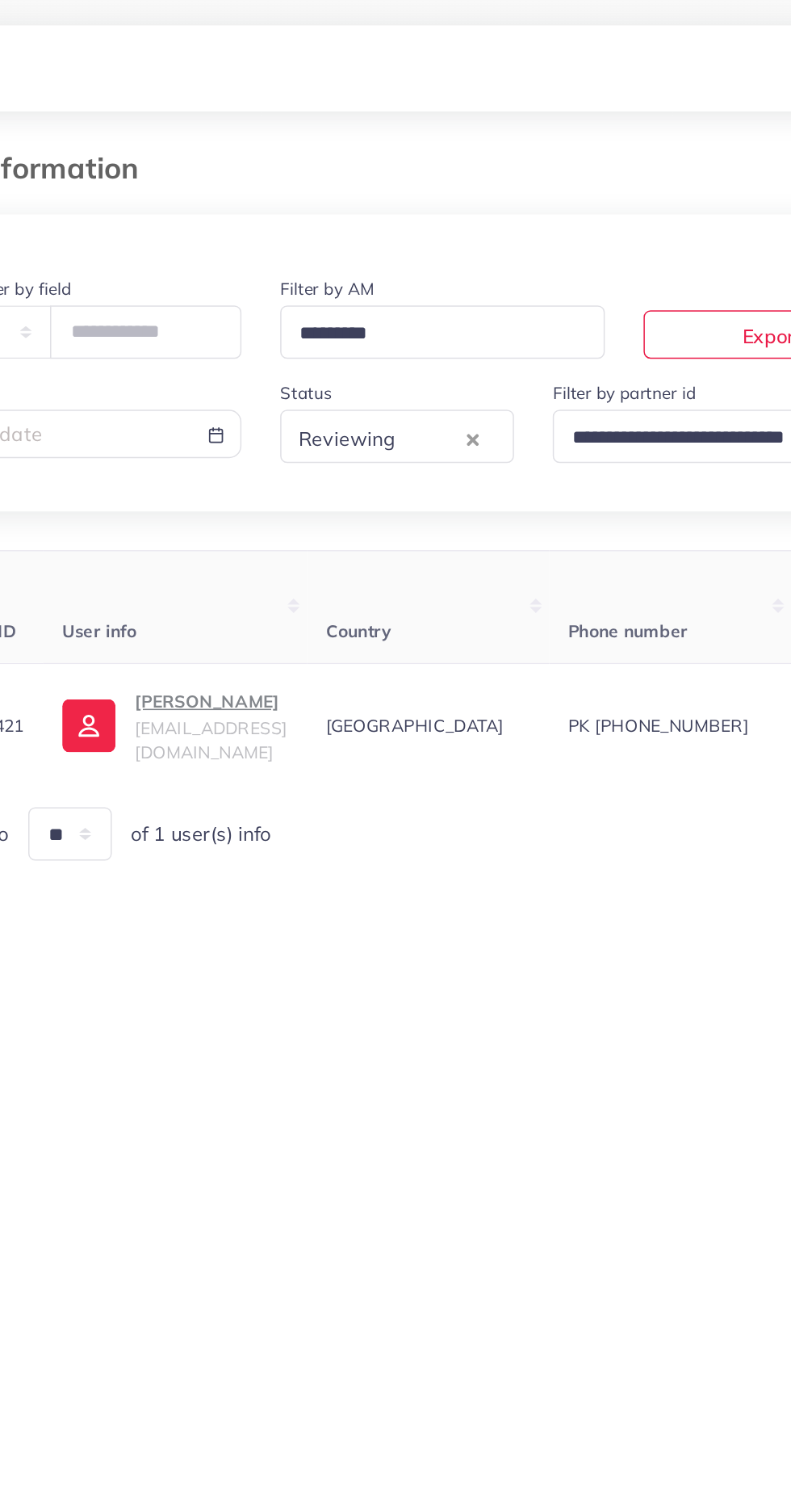
click at [231, 477] on p "Sajid Ahmed" at bounding box center [240, 467] width 101 height 20
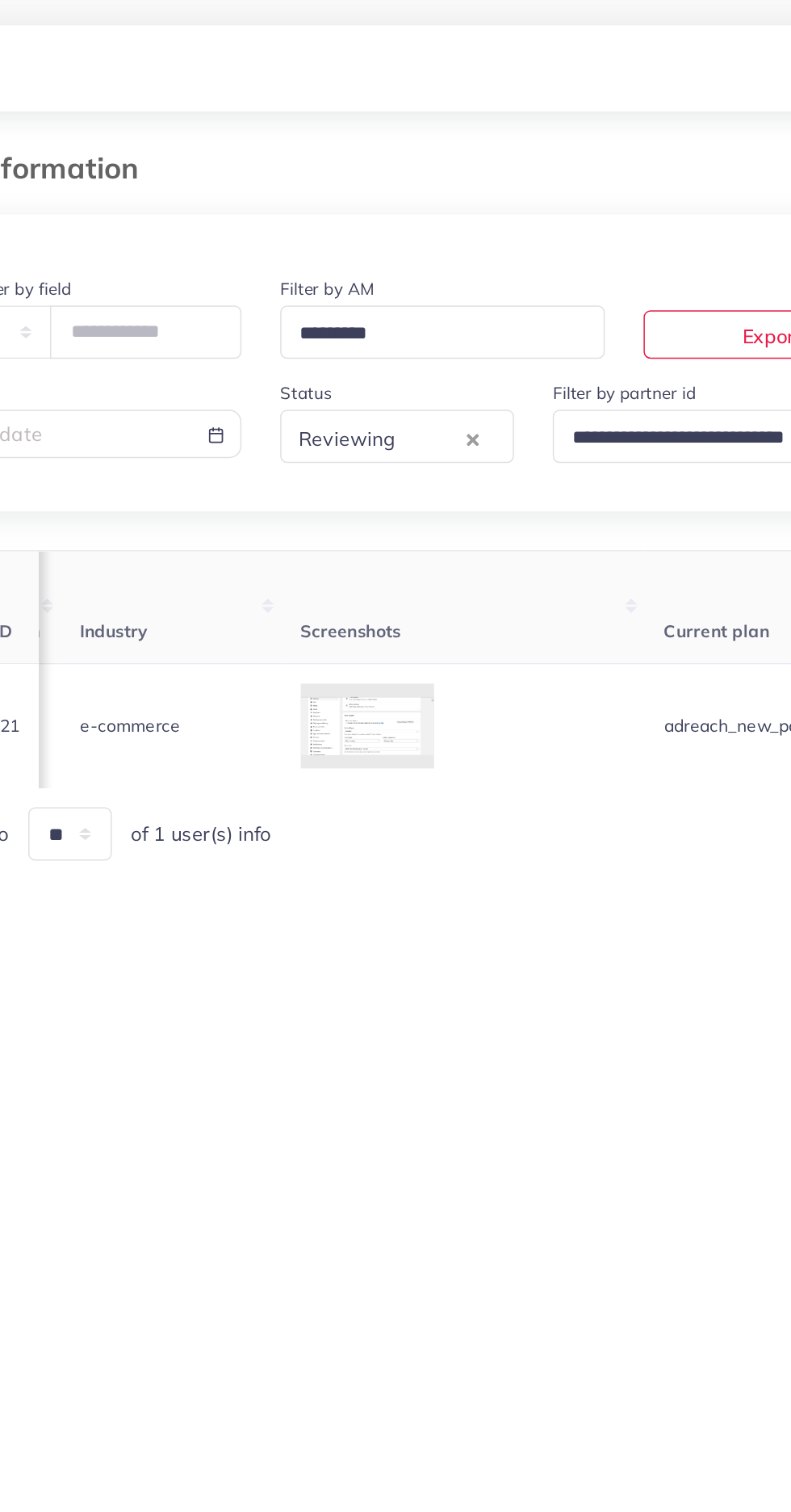
scroll to position [0, 1864]
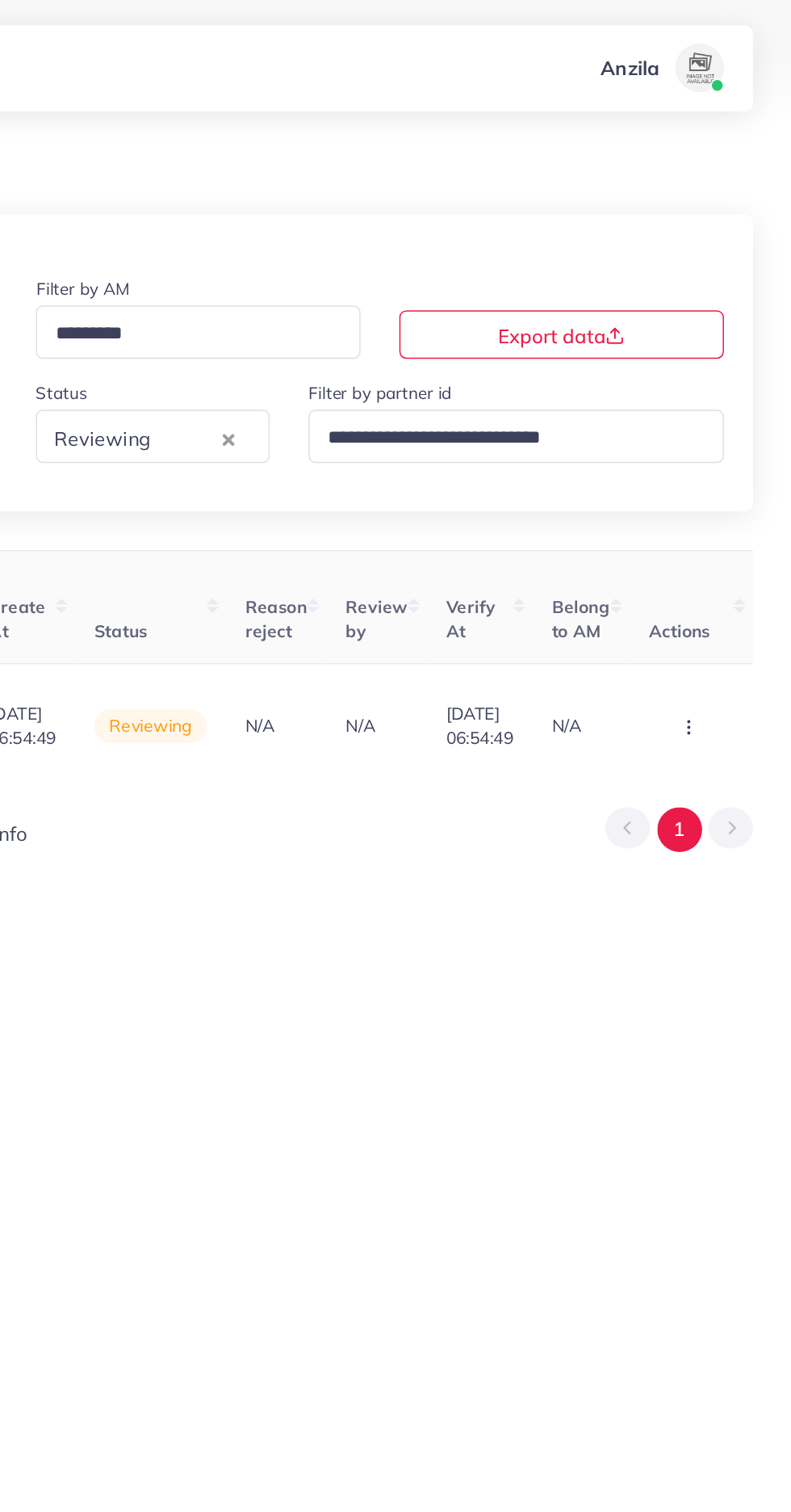
click at [734, 484] on button "button" at bounding box center [724, 484] width 57 height 36
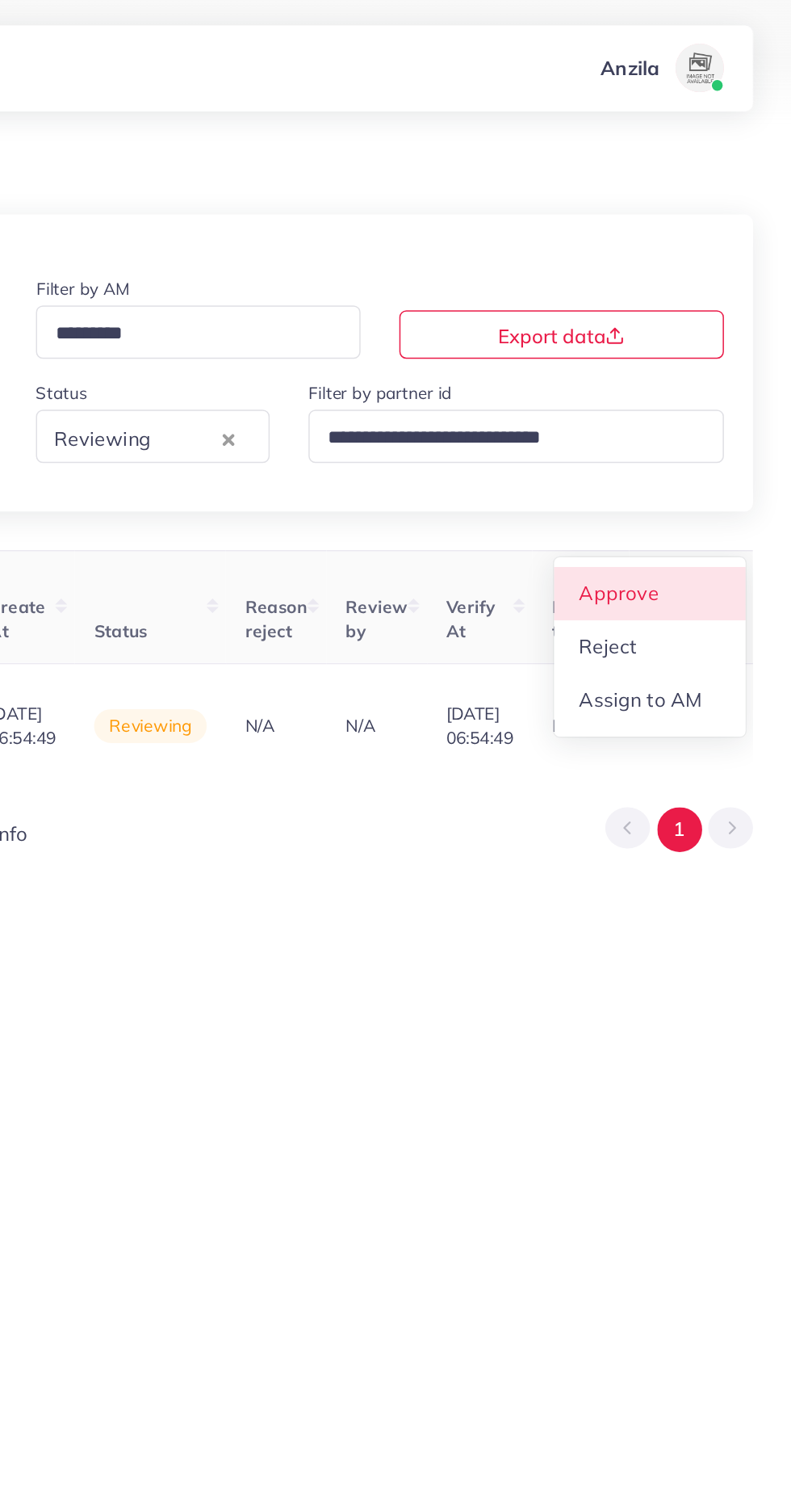
click at [733, 403] on link "Approve" at bounding box center [696, 396] width 127 height 35
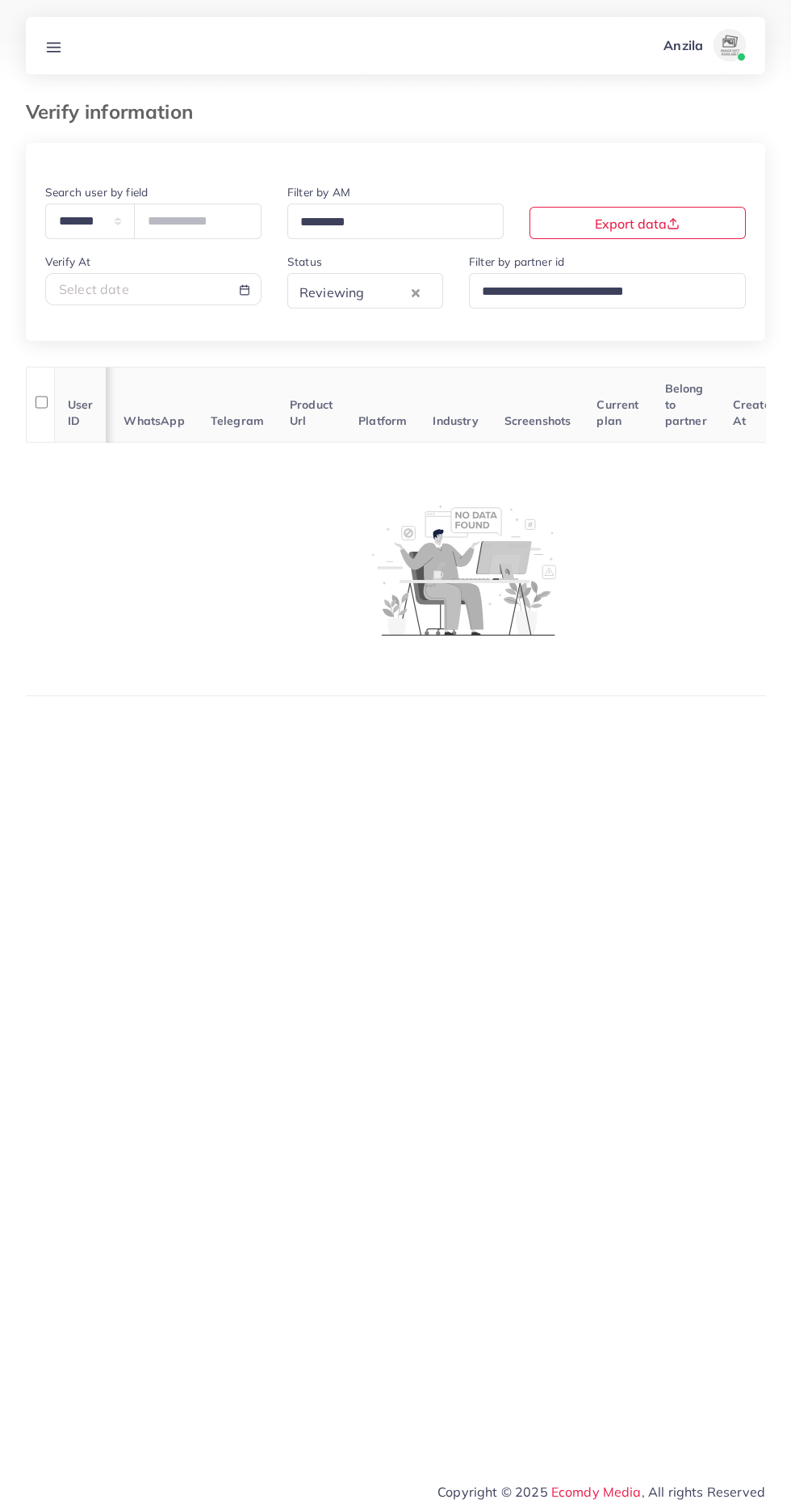
scroll to position [0, 263]
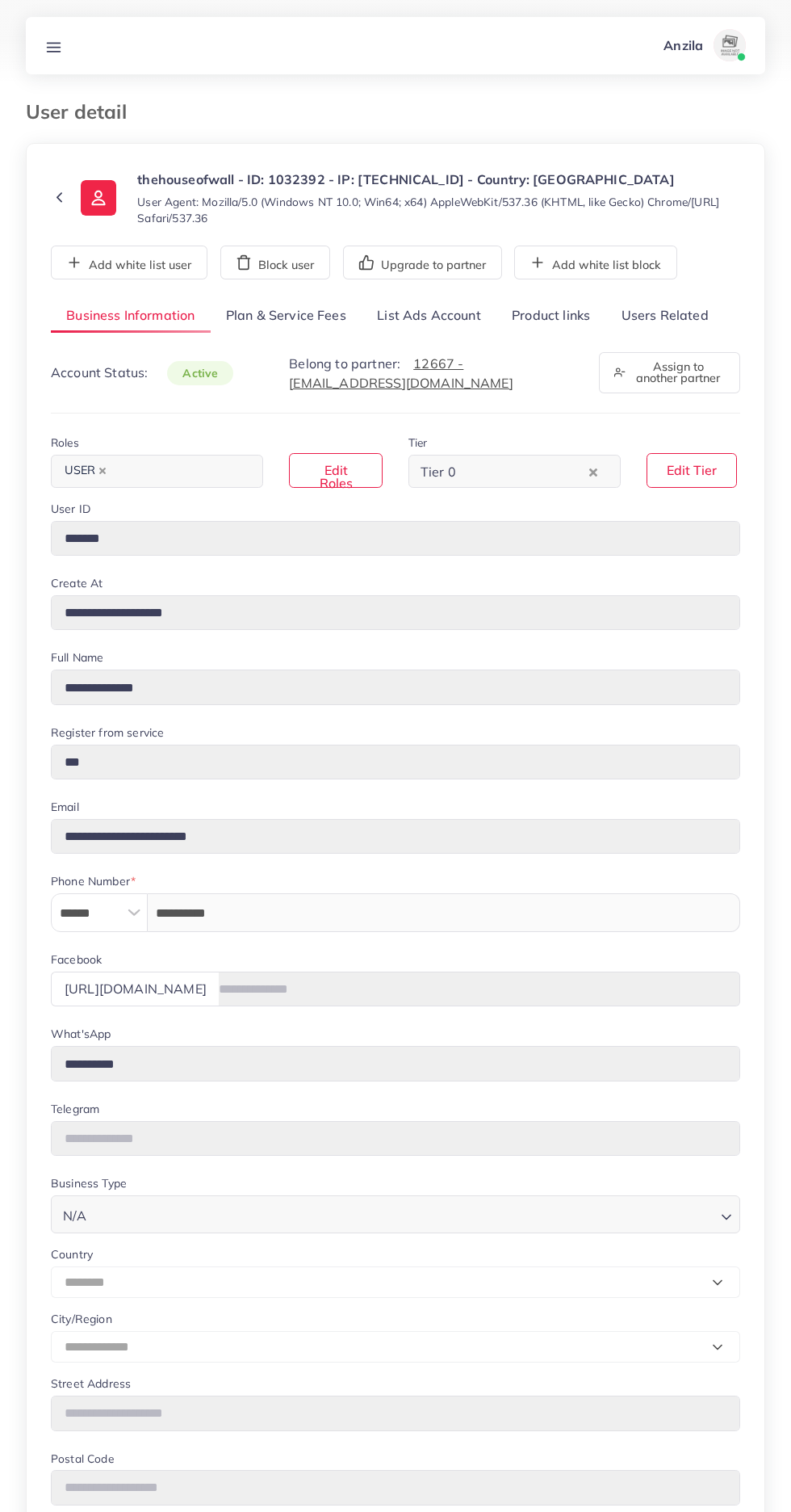
select select "********"
click at [678, 312] on link "Users Related" at bounding box center [664, 316] width 118 height 34
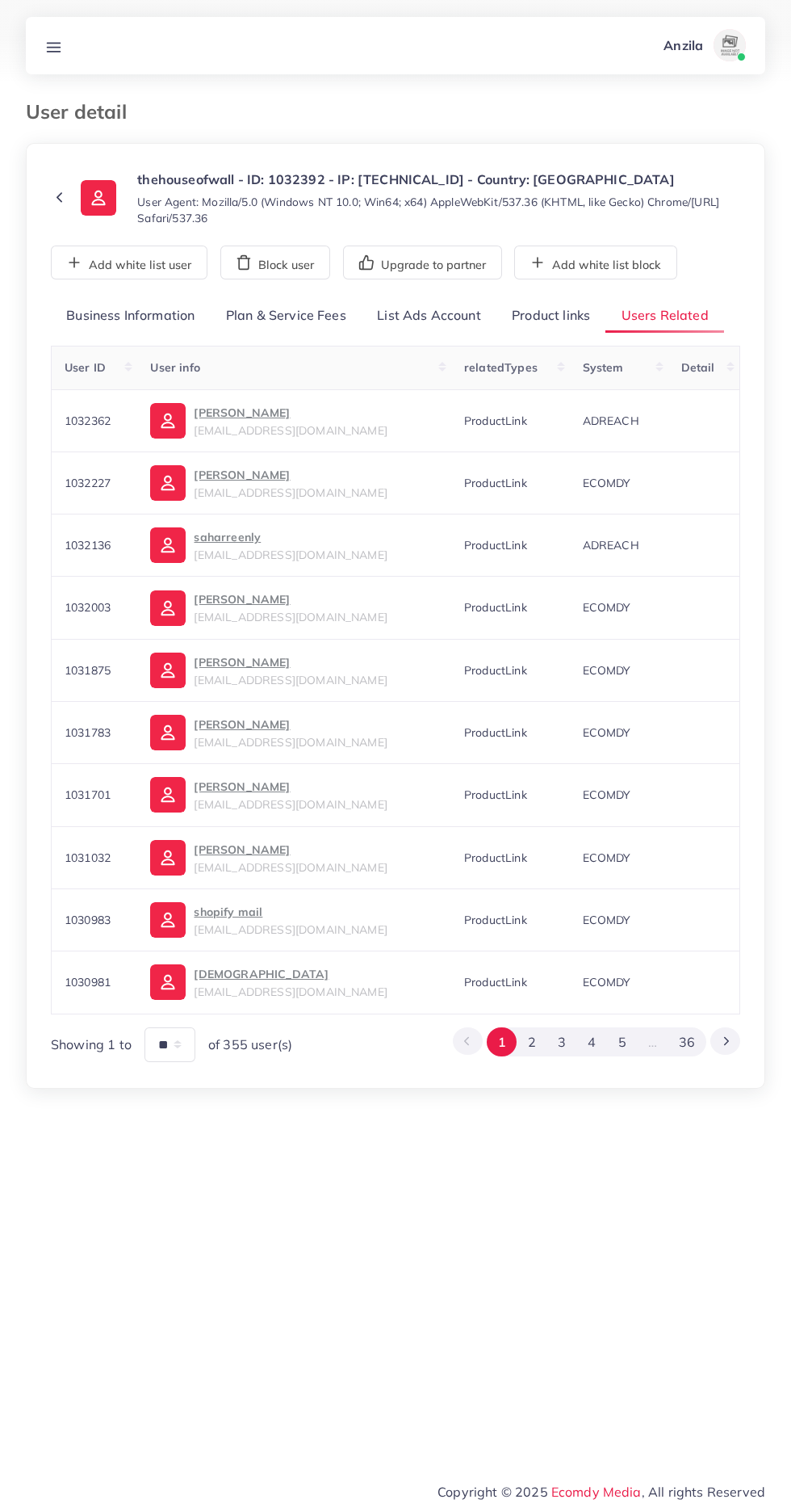
click at [564, 315] on link "Product links" at bounding box center [551, 316] width 109 height 34
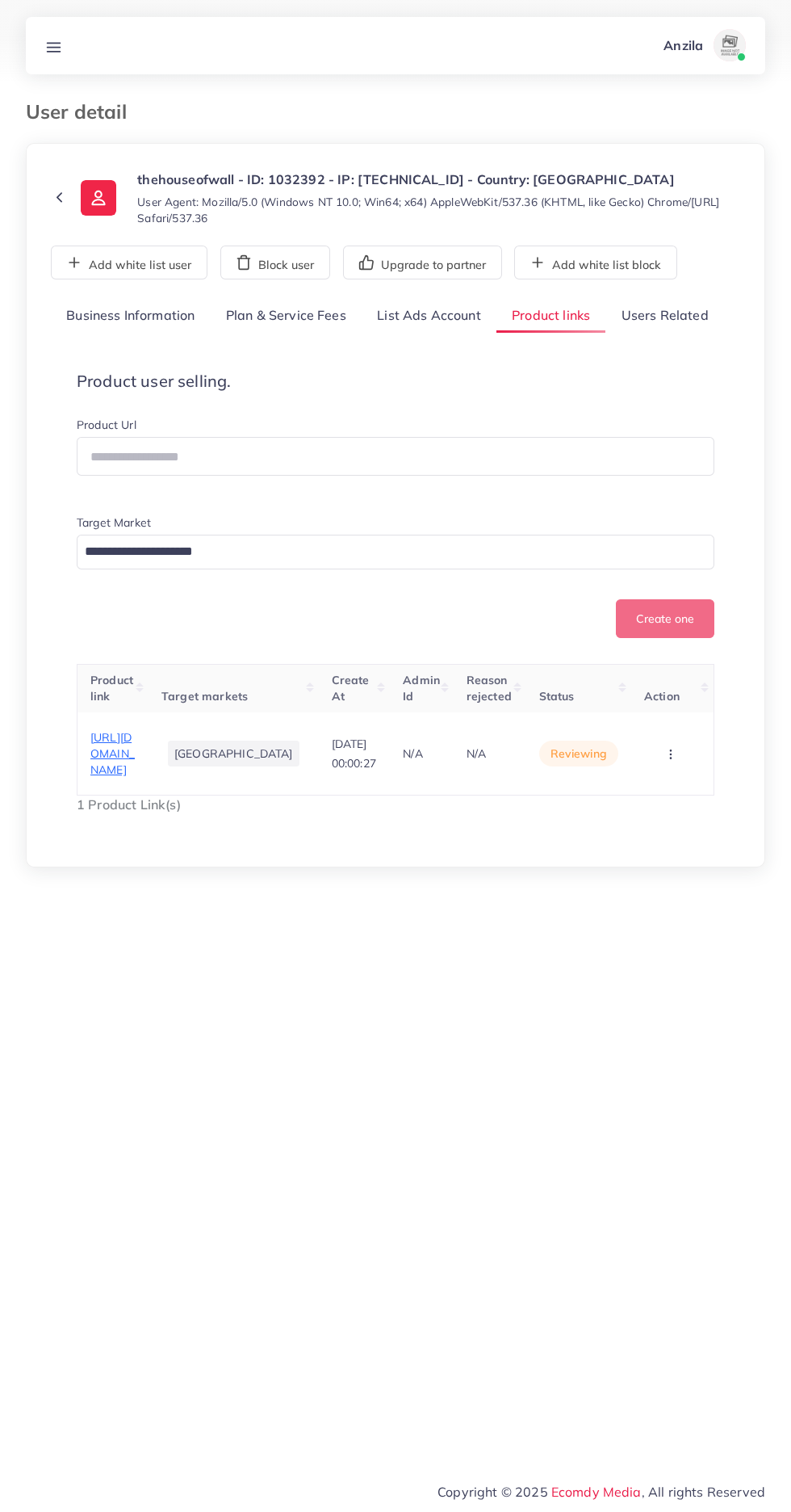
click at [670, 754] on circle "button" at bounding box center [670, 753] width 1 height 1
click at [666, 725] on link "Reject" at bounding box center [645, 711] width 127 height 35
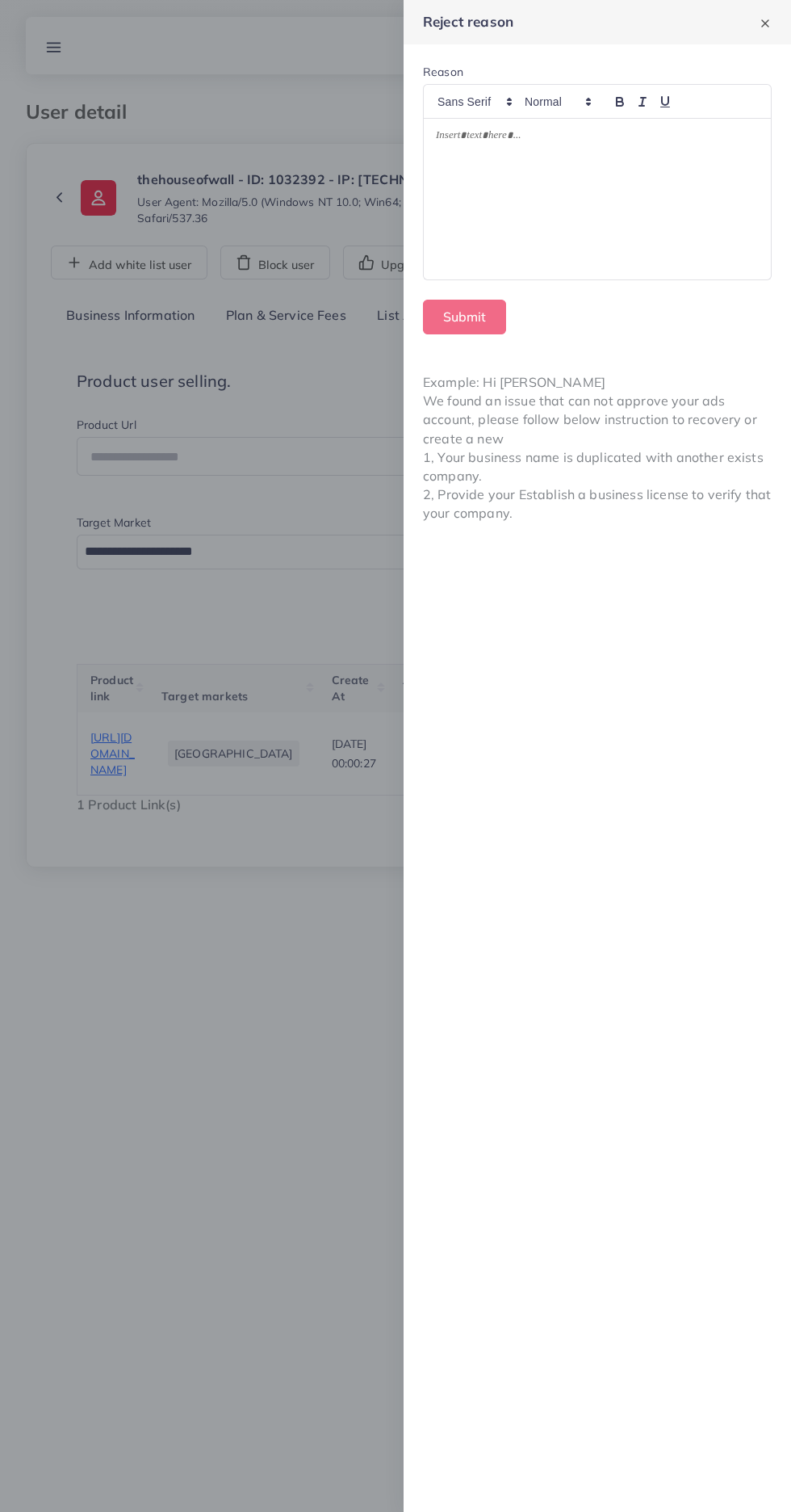
click at [711, 255] on div at bounding box center [598, 200] width 347 height 162
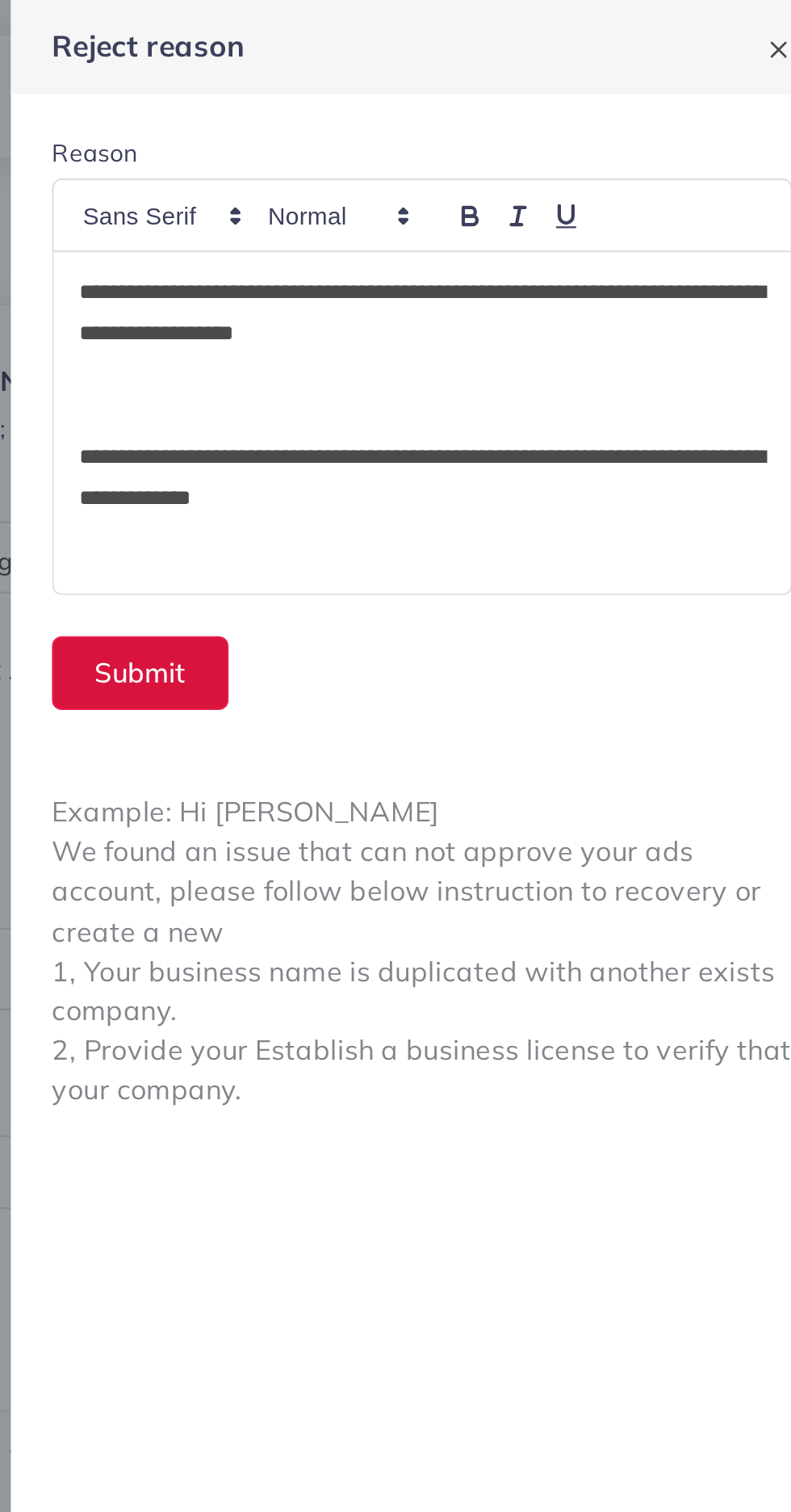
click at [465, 320] on button "Submit" at bounding box center [465, 317] width 84 height 34
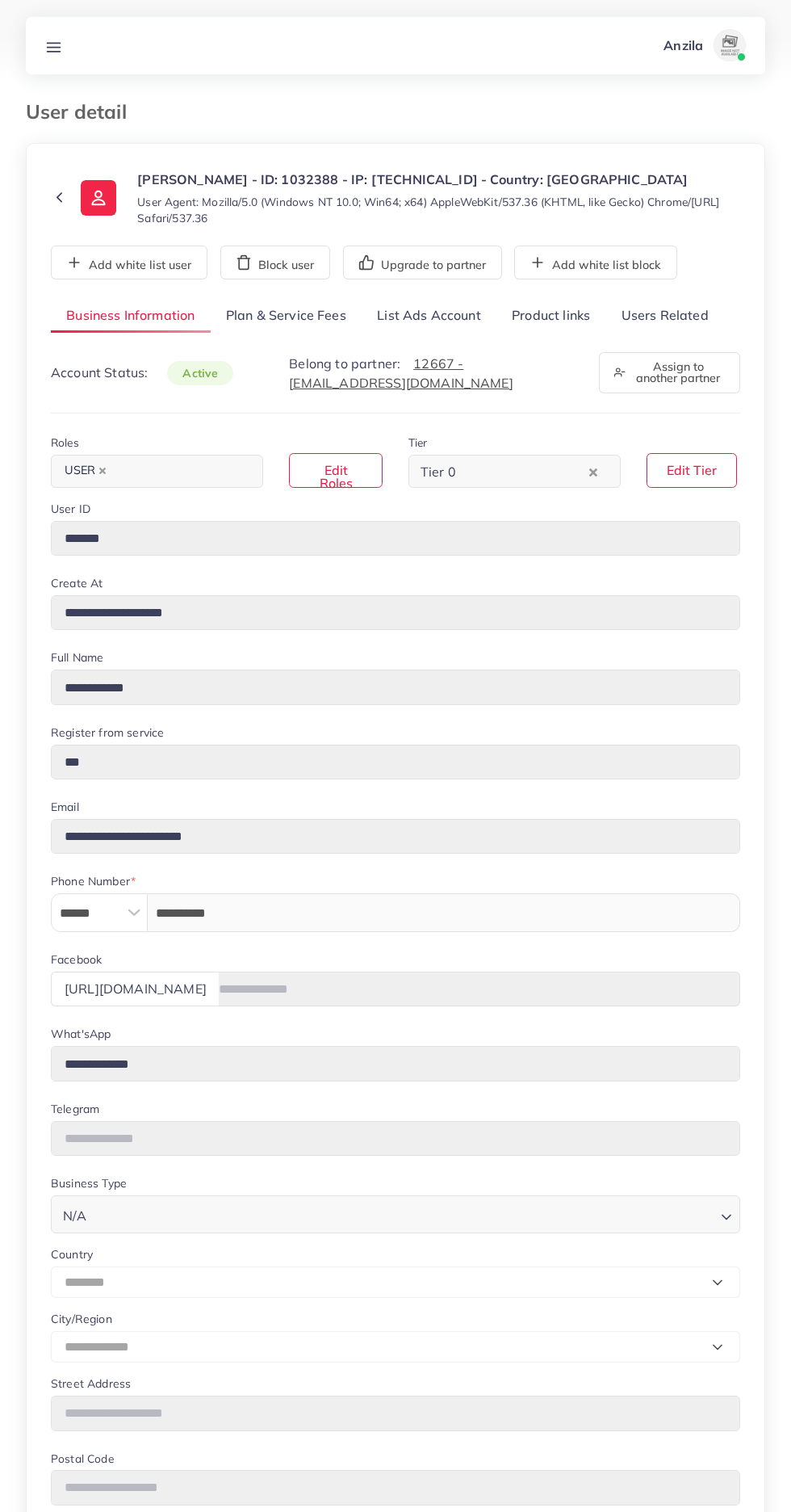
select select "********"
click at [684, 315] on link "Users Related" at bounding box center [664, 316] width 118 height 34
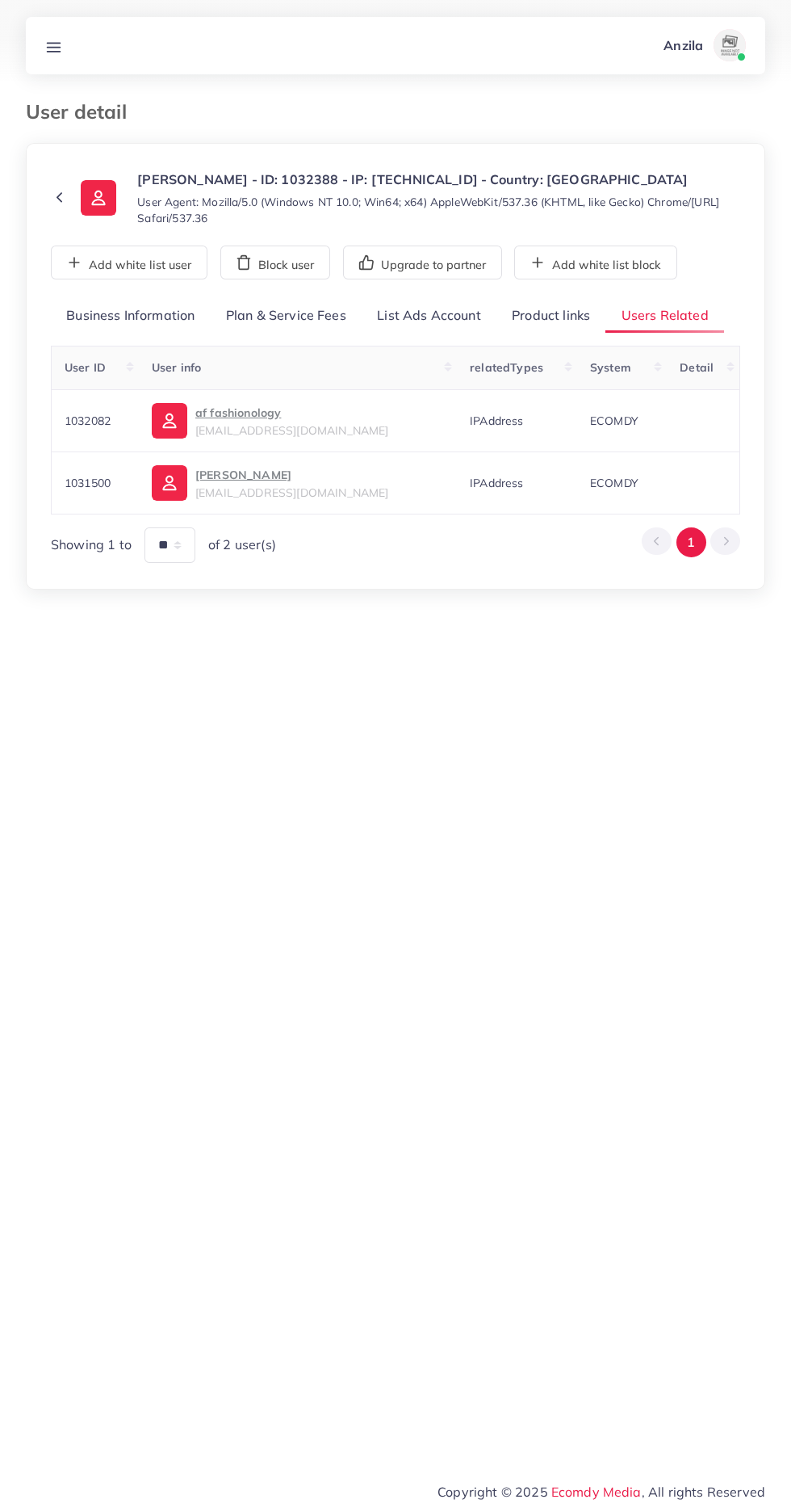
click at [543, 335] on div "**********" at bounding box center [396, 431] width 690 height 264
click at [570, 310] on link "Product links" at bounding box center [551, 316] width 109 height 34
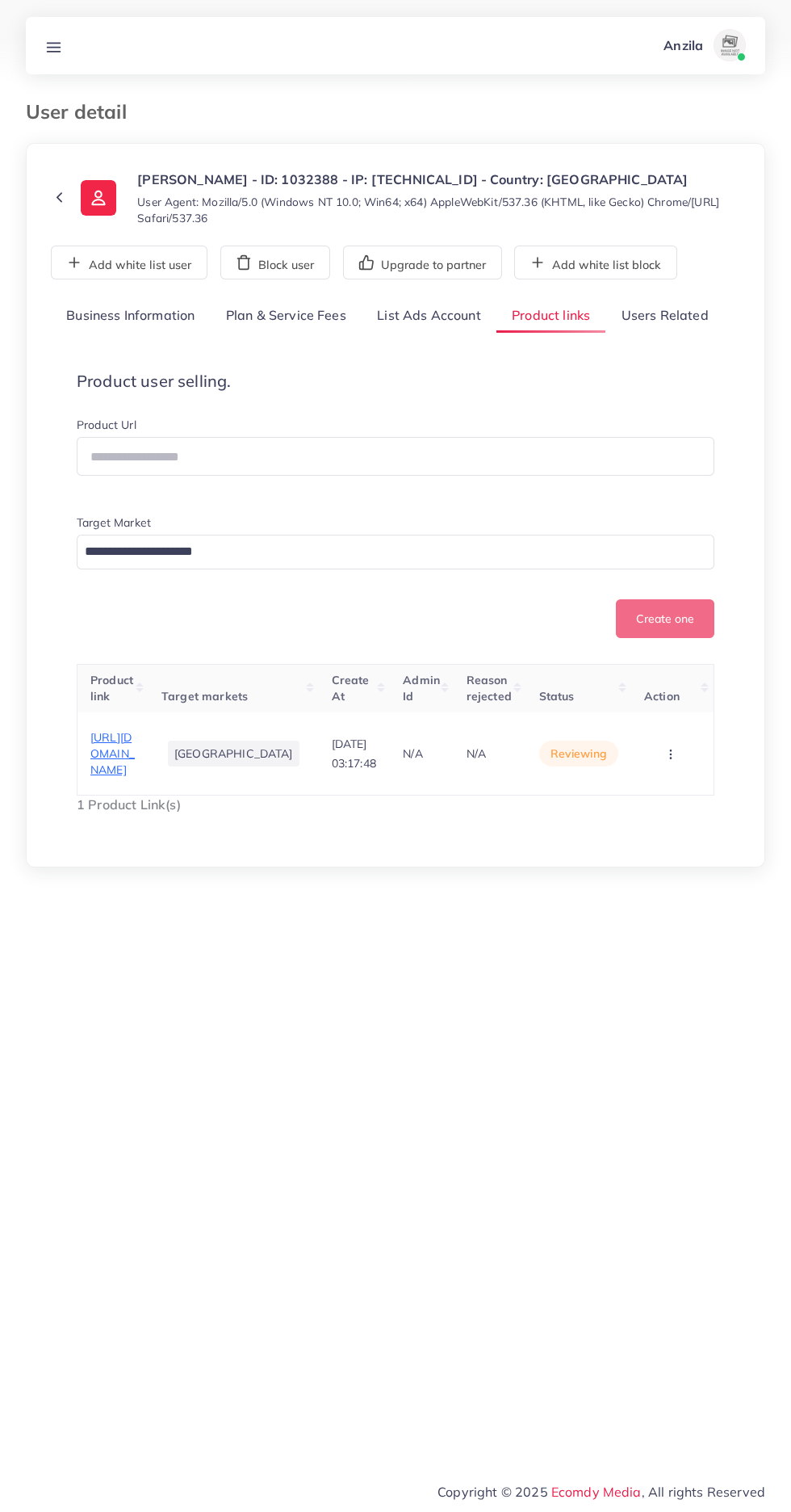
click at [121, 771] on span "https://styleden.shop/products/vintage-artificial-leather-bifold-wallet" at bounding box center [112, 753] width 45 height 47
click at [696, 771] on button "button" at bounding box center [672, 752] width 57 height 36
click at [652, 729] on link "Reject" at bounding box center [645, 711] width 127 height 35
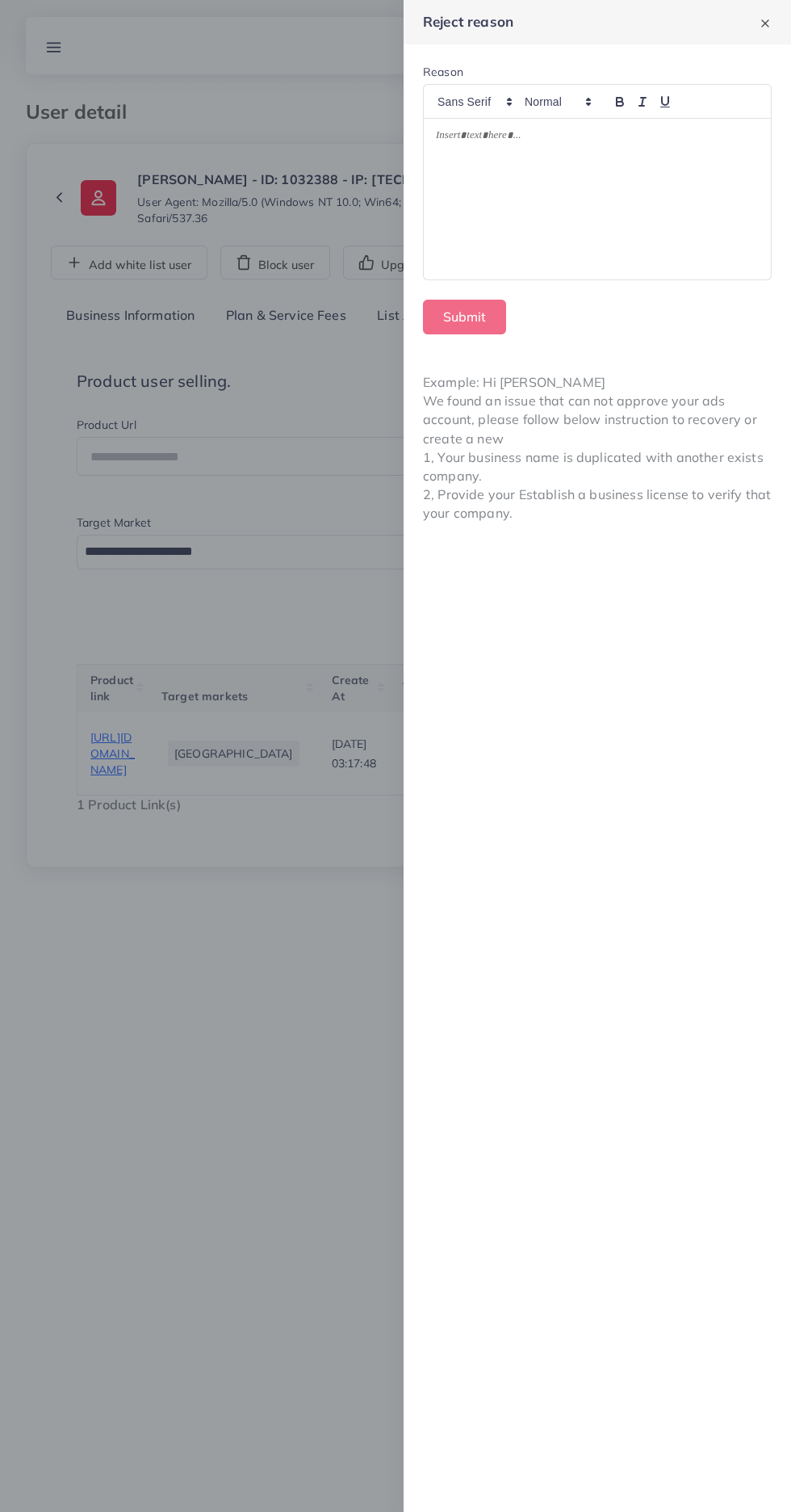
click at [527, 197] on div at bounding box center [598, 200] width 347 height 162
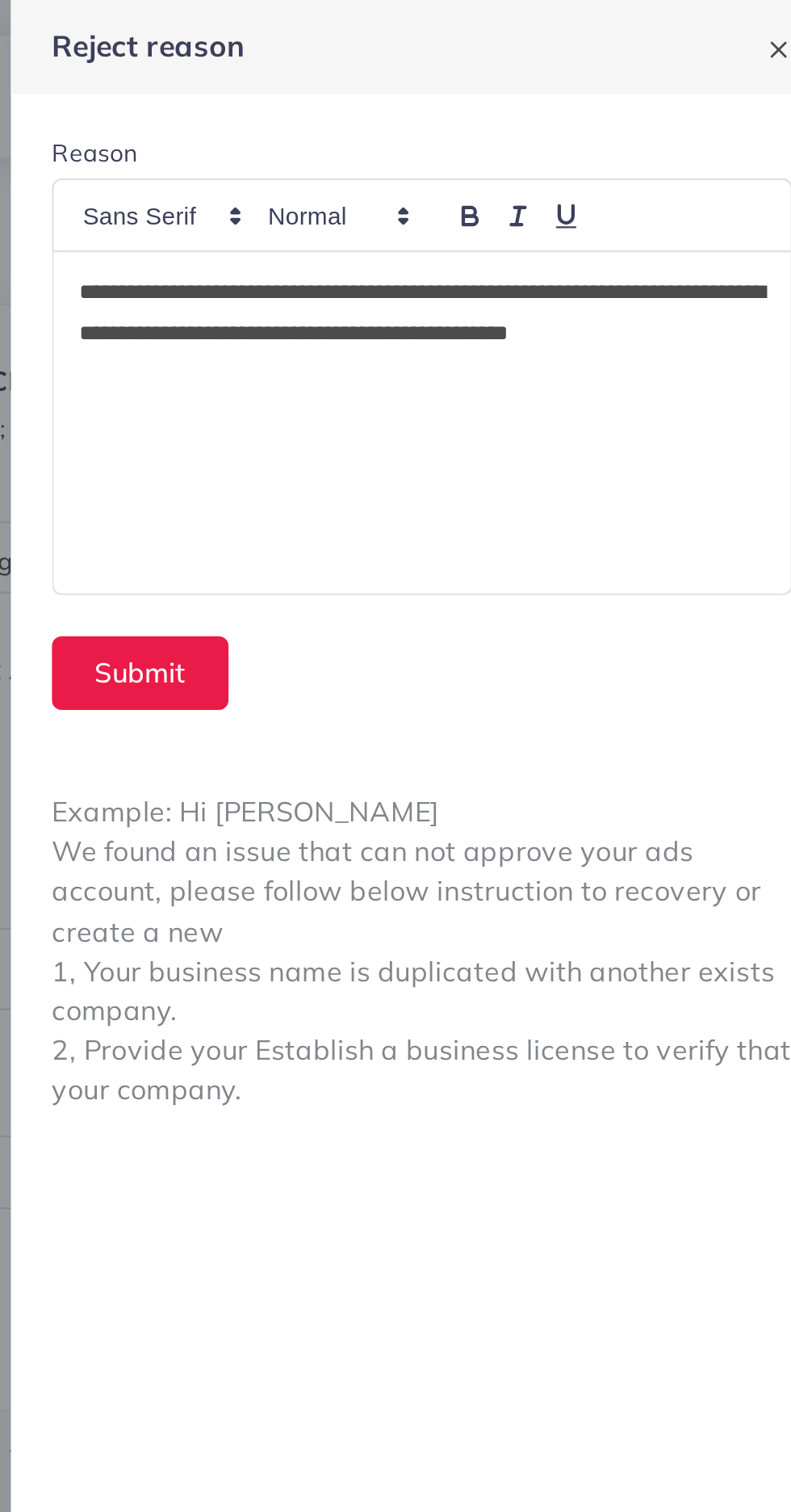
click at [480, 227] on div "**********" at bounding box center [598, 200] width 347 height 162
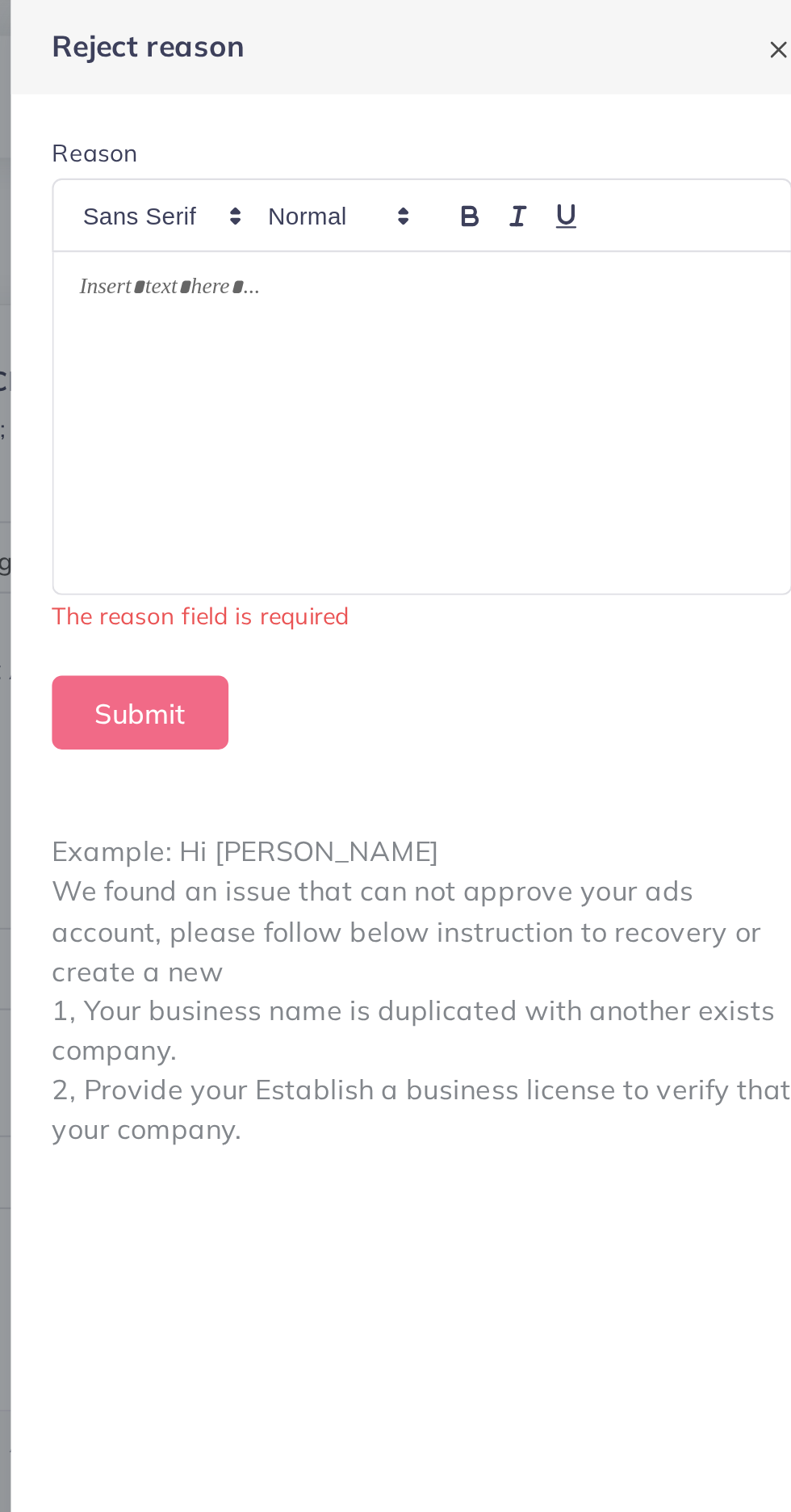
click at [483, 219] on div at bounding box center [598, 200] width 347 height 162
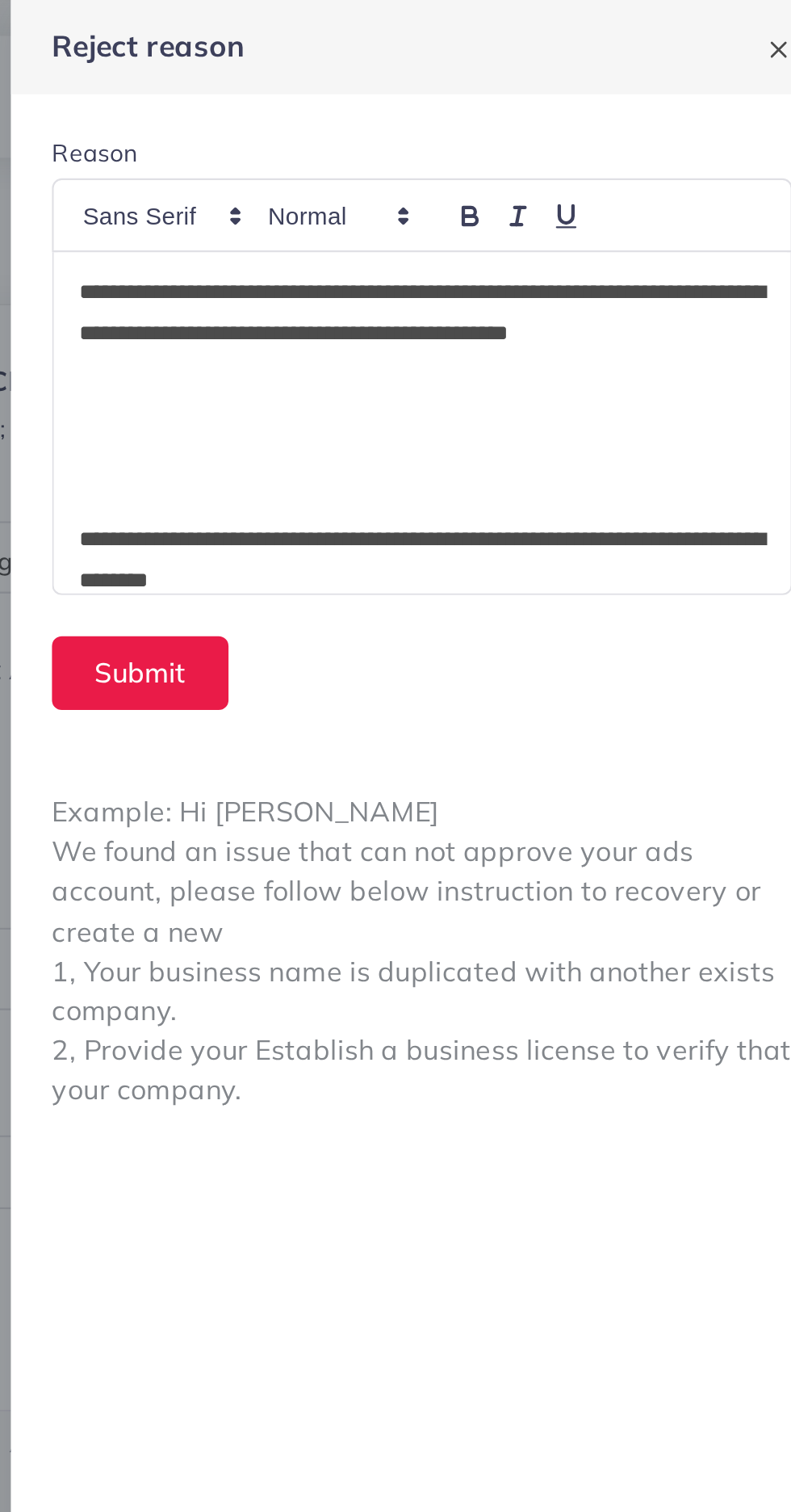
click at [432, 226] on div "**********" at bounding box center [598, 200] width 347 height 162
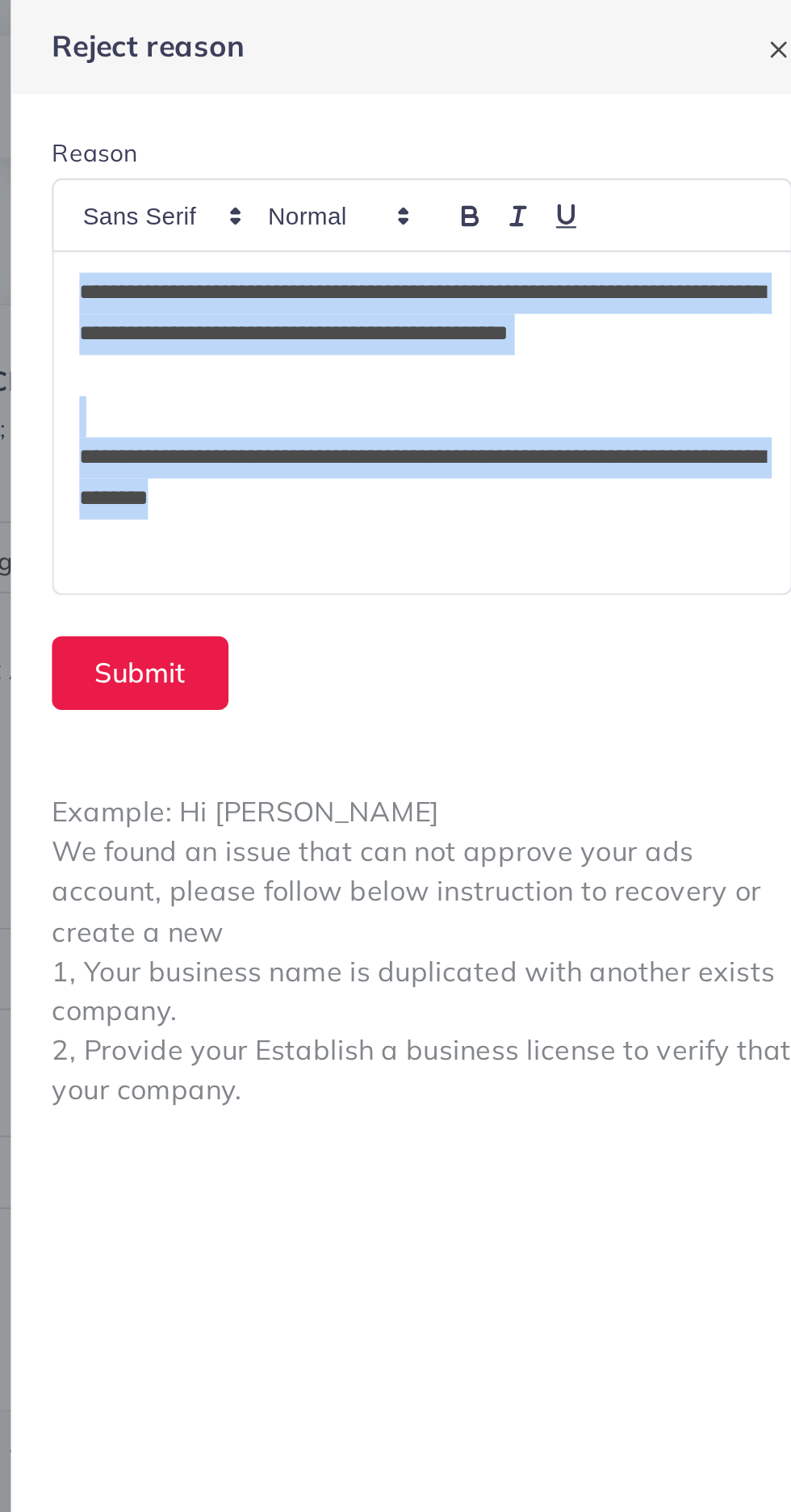
copy div "**********"
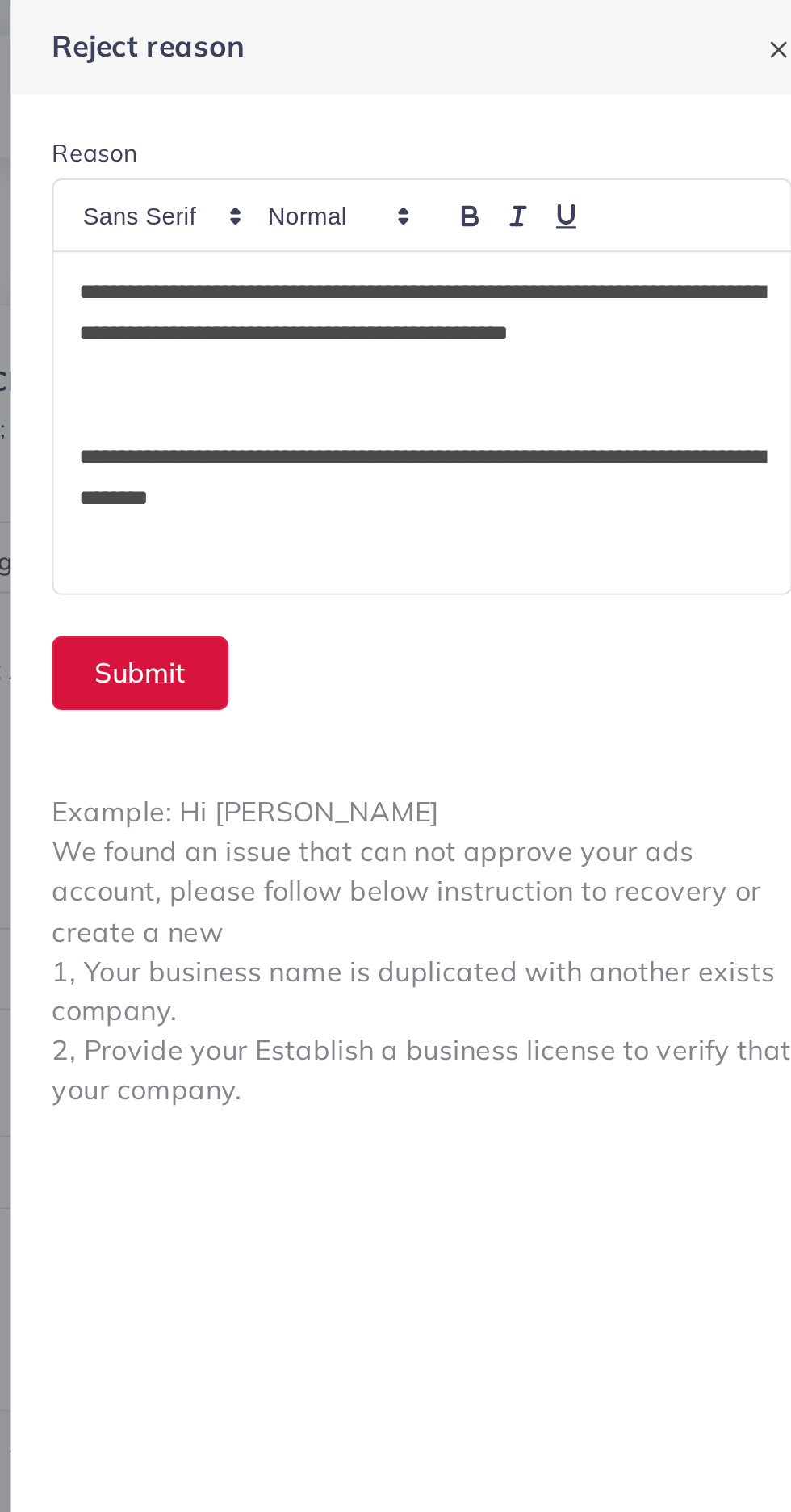
click at [467, 325] on button "Submit" at bounding box center [465, 317] width 84 height 34
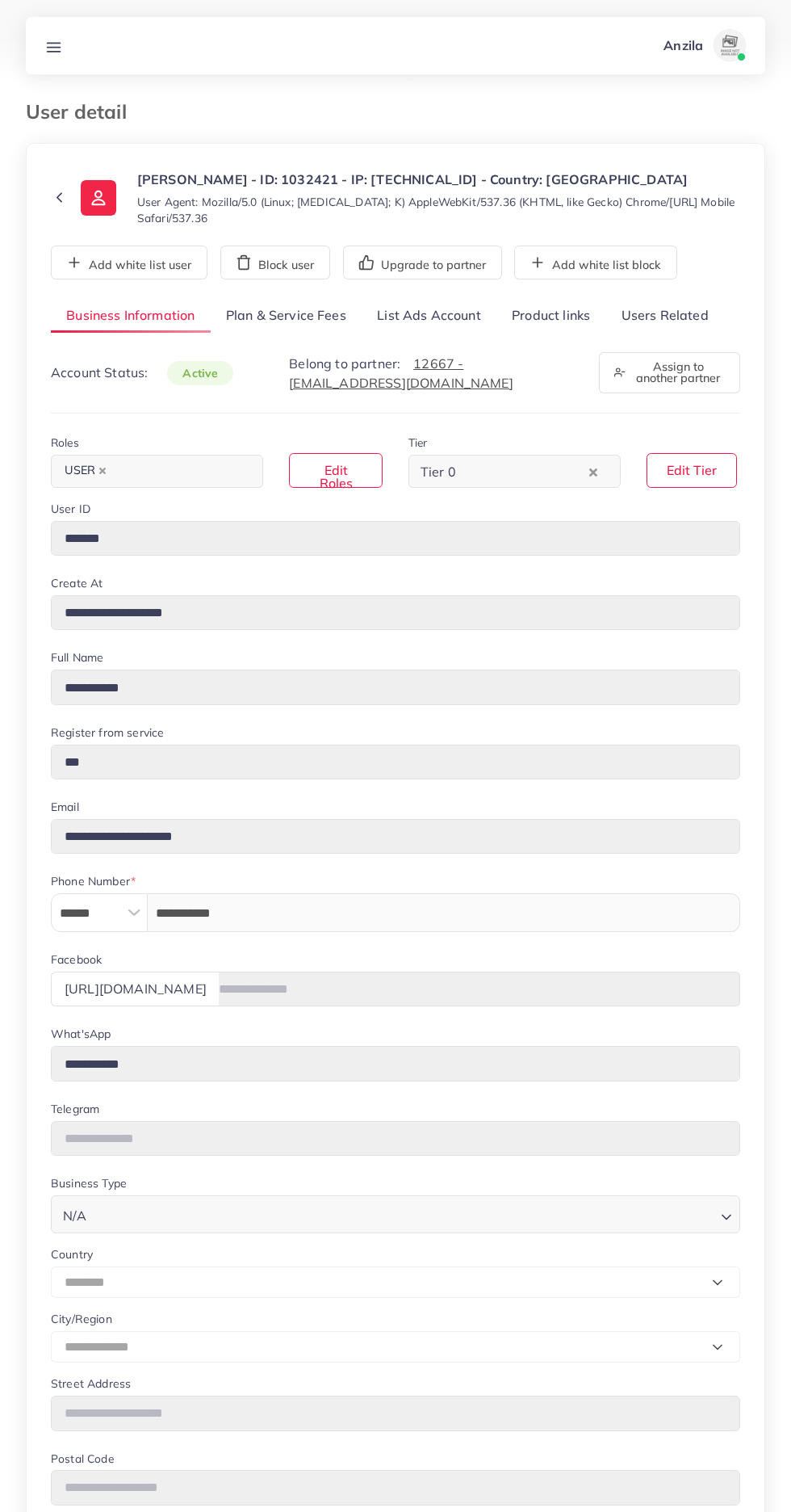
select select "********"
click at [671, 319] on link "Users Related" at bounding box center [664, 316] width 118 height 34
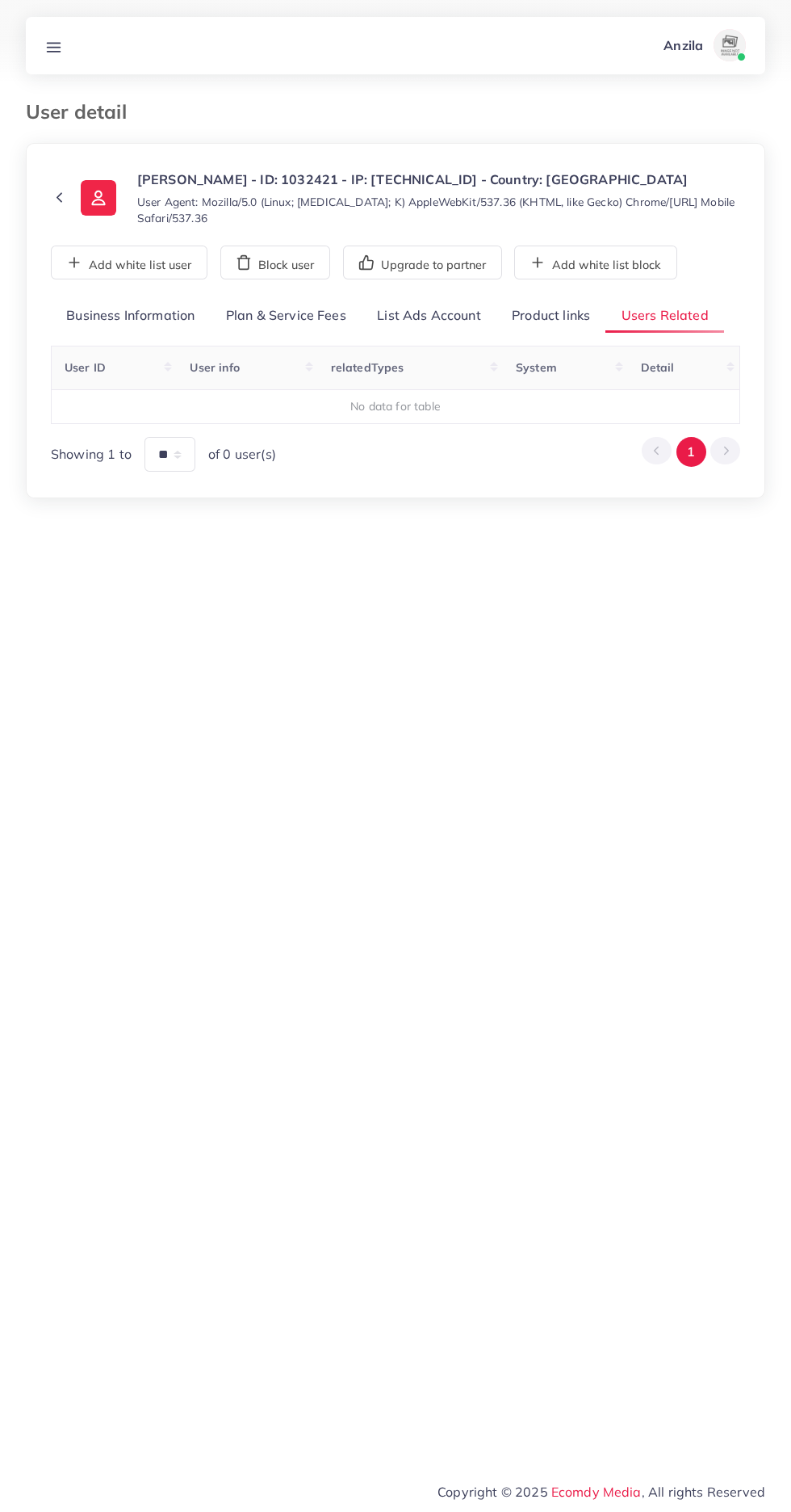
click at [552, 312] on link "Product links" at bounding box center [551, 316] width 109 height 34
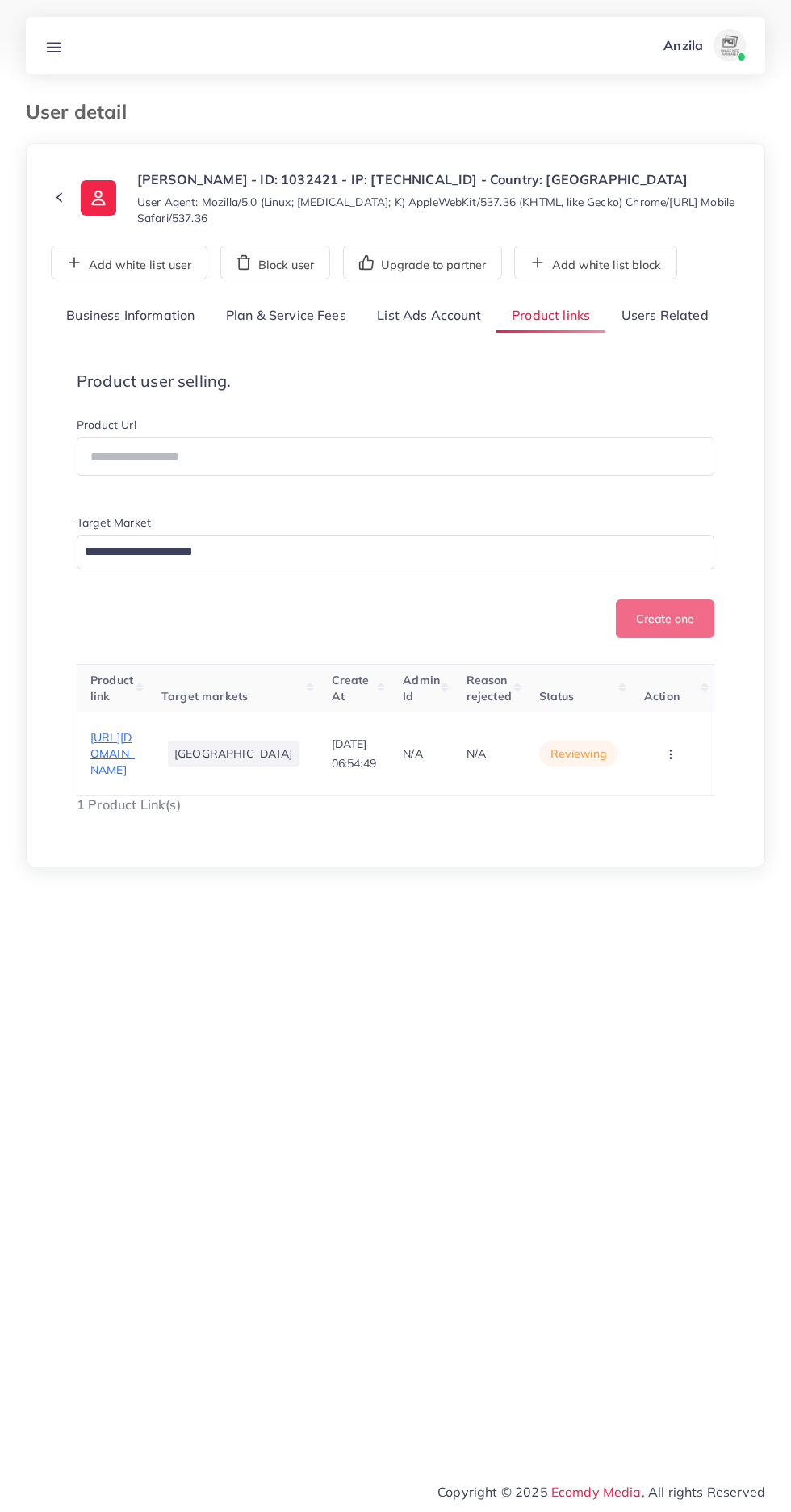
click at [105, 777] on span "[URL][DOMAIN_NAME]" at bounding box center [112, 753] width 45 height 47
click at [670, 754] on circle "button" at bounding box center [670, 753] width 1 height 1
click at [671, 685] on link "Approve" at bounding box center [645, 668] width 127 height 35
click at [676, 335] on div "**********" at bounding box center [396, 569] width 690 height 541
click at [666, 315] on link "Users Related" at bounding box center [664, 316] width 118 height 34
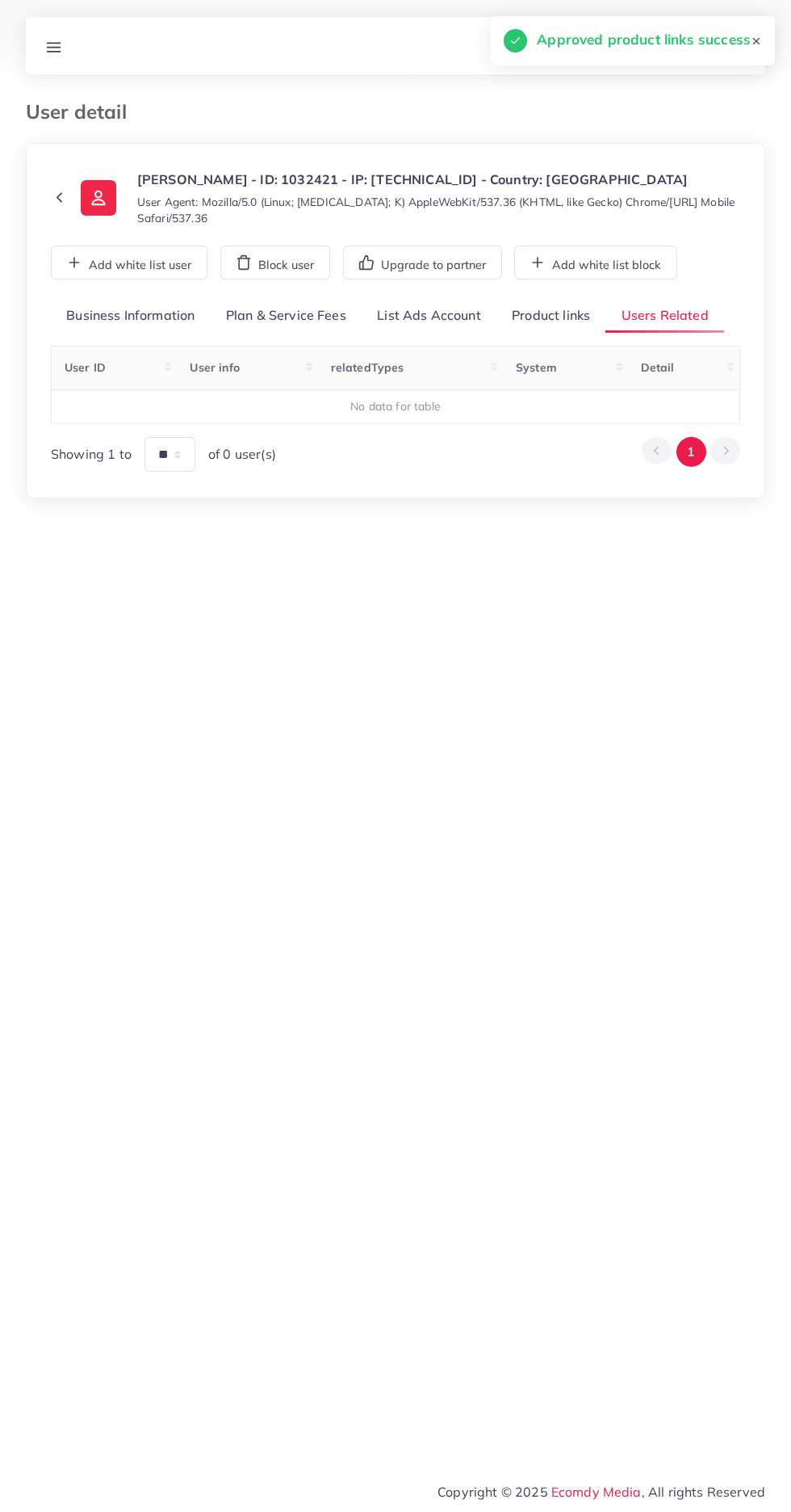
click at [577, 335] on div "**********" at bounding box center [396, 385] width 690 height 174
